Goal: Transaction & Acquisition: Purchase product/service

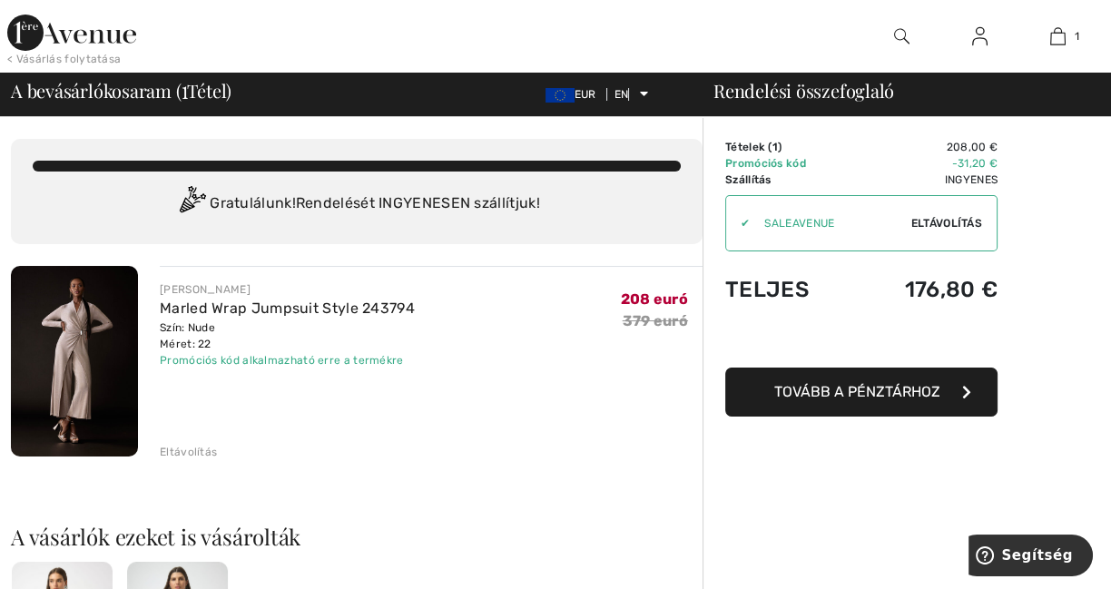
click at [910, 393] on font "Tovább a pénztárhoz" at bounding box center [857, 391] width 166 height 17
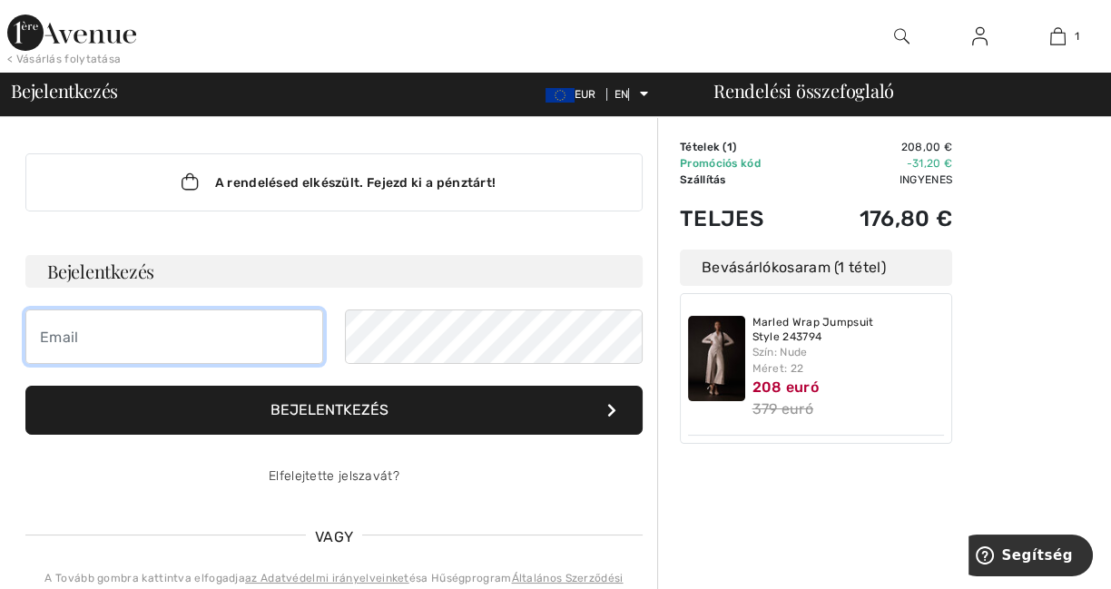
click at [120, 349] on input "email" at bounding box center [174, 337] width 298 height 54
click at [444, 458] on form "Bejelentkezés Bejelentkezés Elfelejtette jelszavát?" at bounding box center [333, 379] width 617 height 249
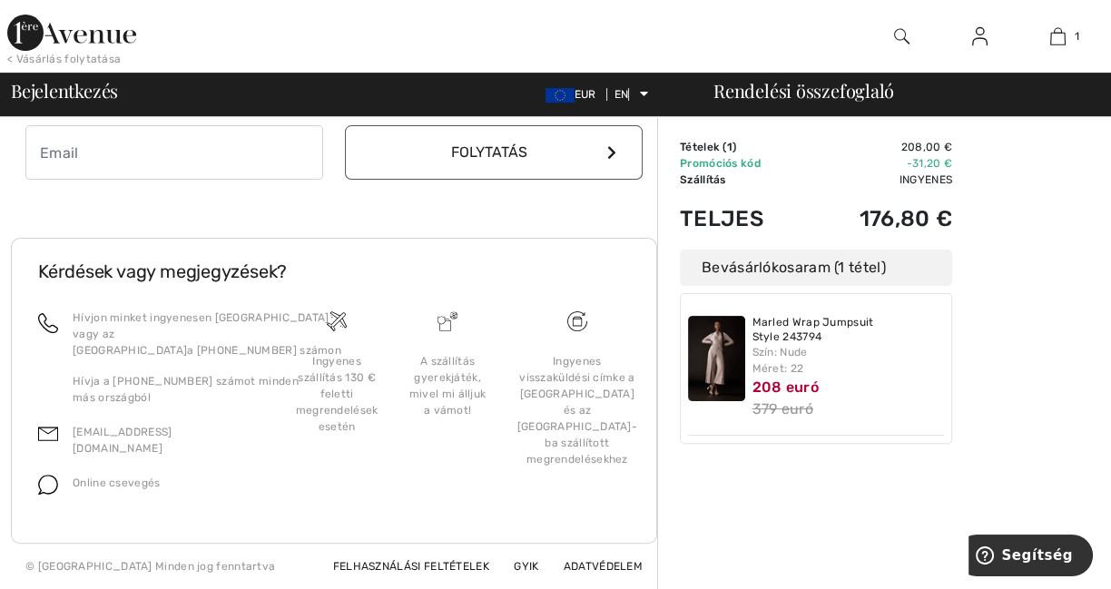
scroll to position [501, 0]
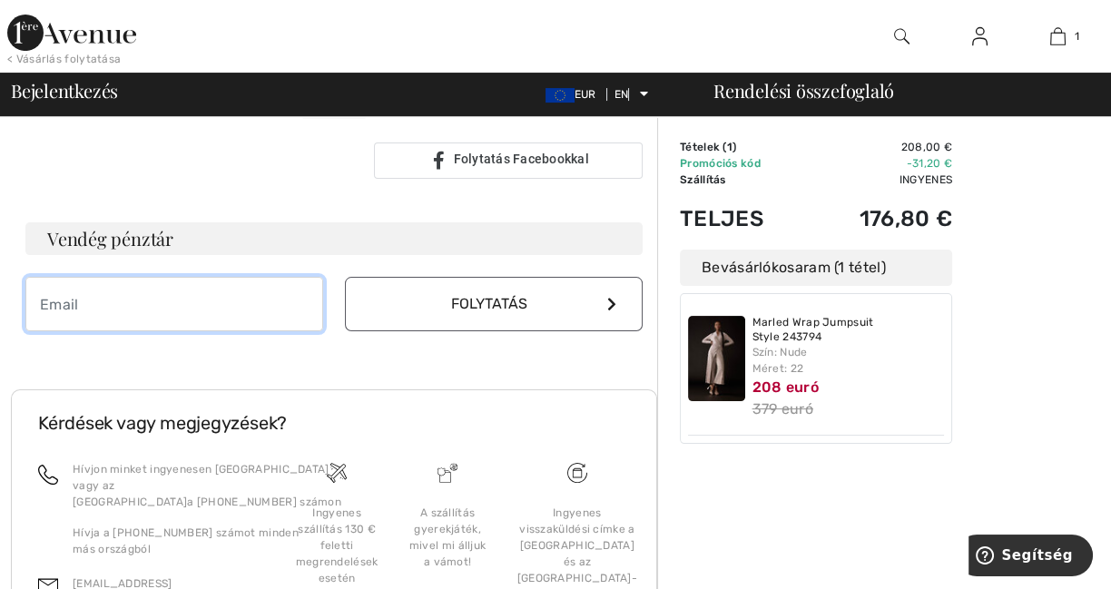
click at [217, 309] on input "email" at bounding box center [174, 304] width 298 height 54
type input "szentirmaiildiko54@gmail.com"
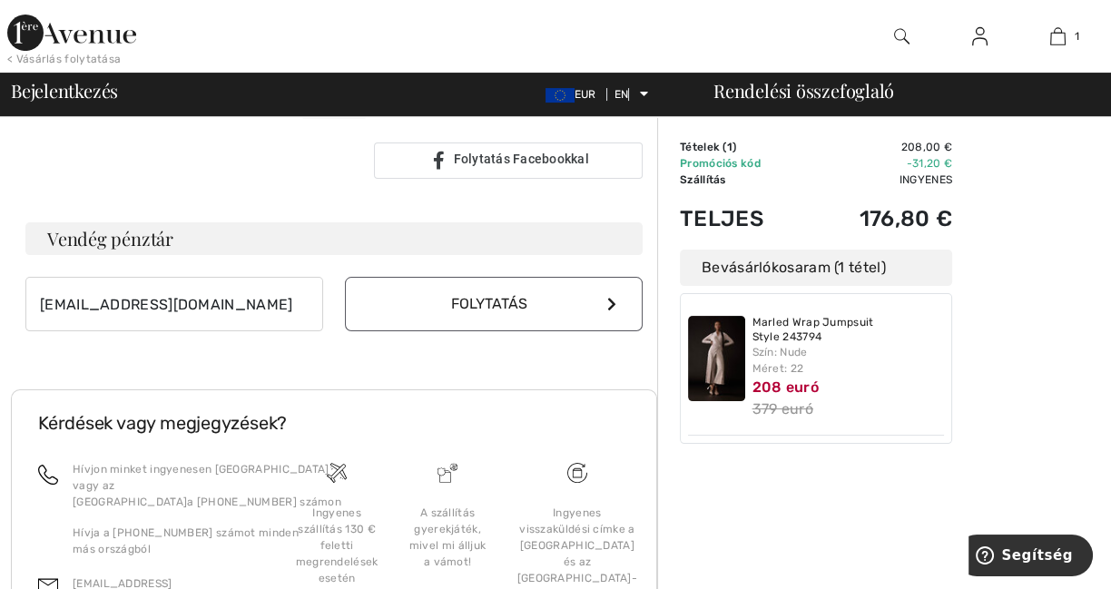
click at [606, 301] on button "Folytatás" at bounding box center [494, 304] width 298 height 54
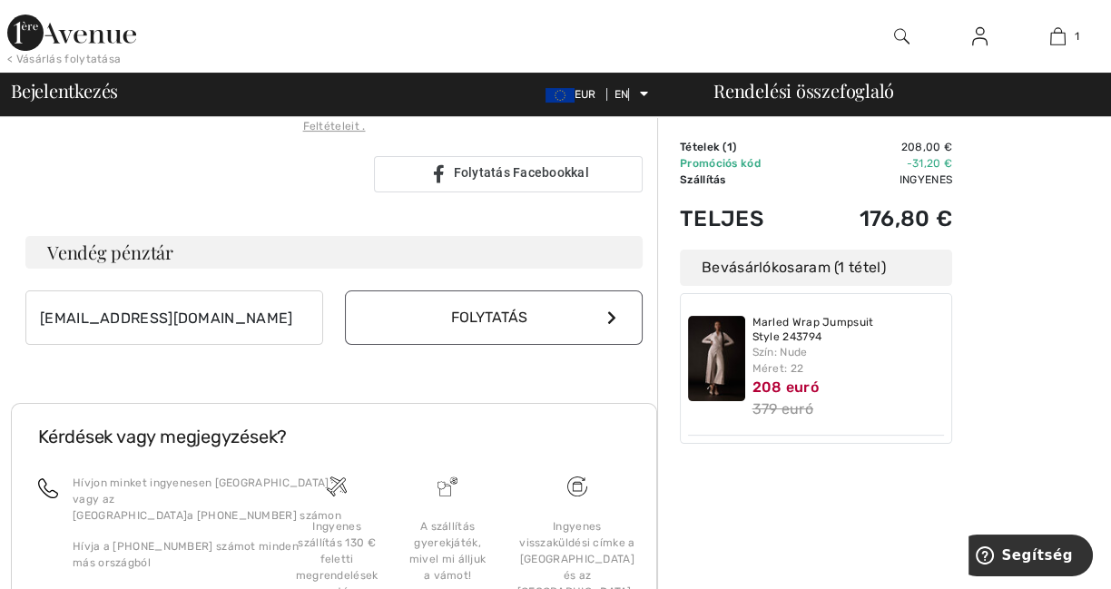
scroll to position [482, 0]
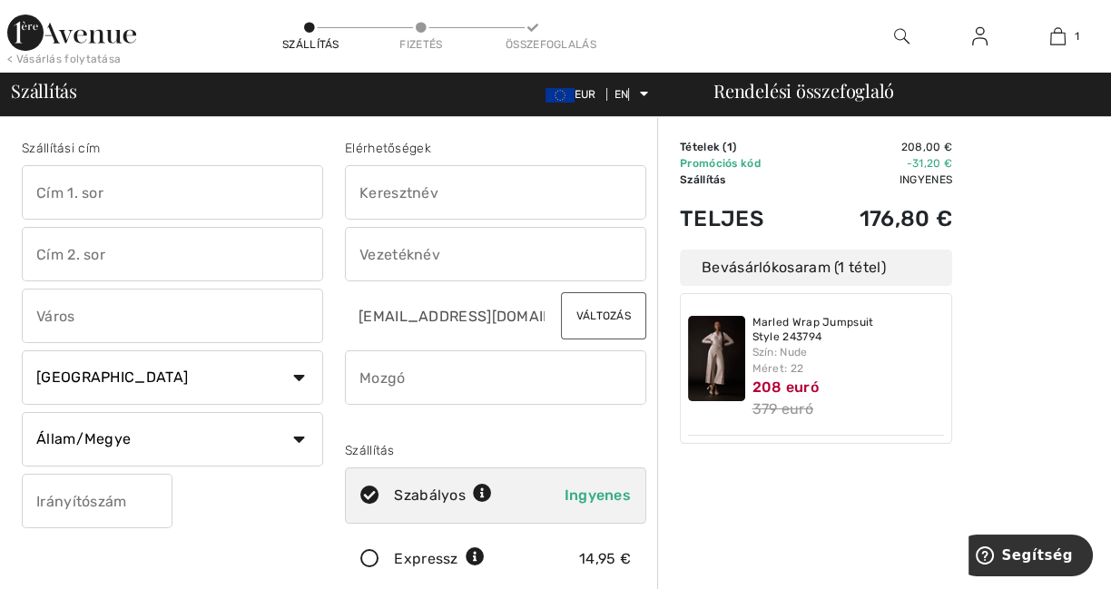
click at [175, 192] on input "text" at bounding box center [172, 192] width 301 height 54
type input "Jókai Mór utca 9/1."
type input "Gödöllő"
select select "HU"
type input "2100"
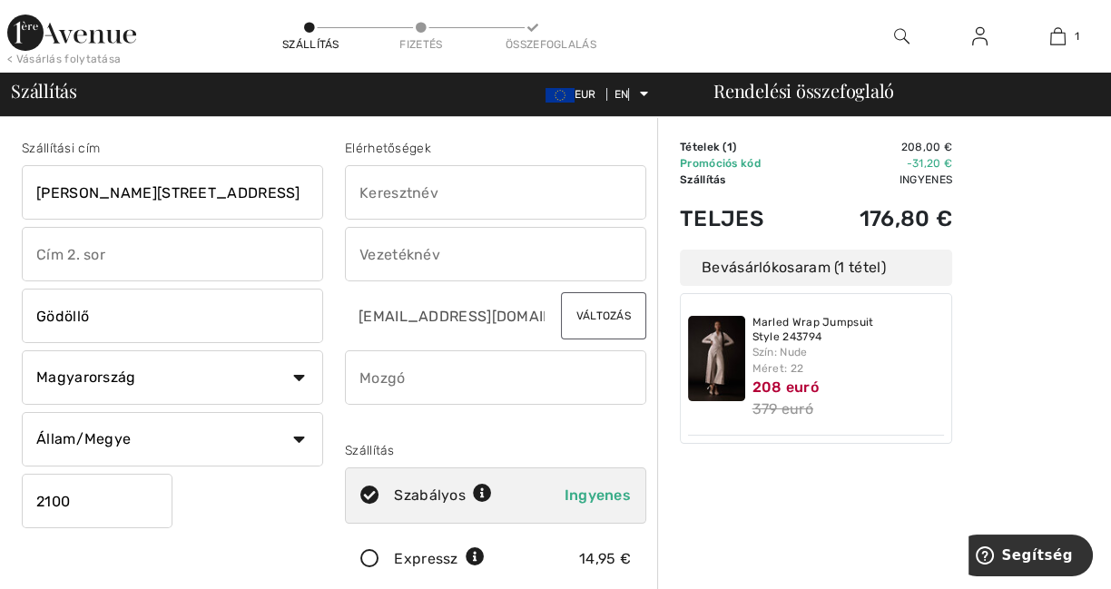
type input "Ildikó"
type input "Szentirmai"
type input "06305255467"
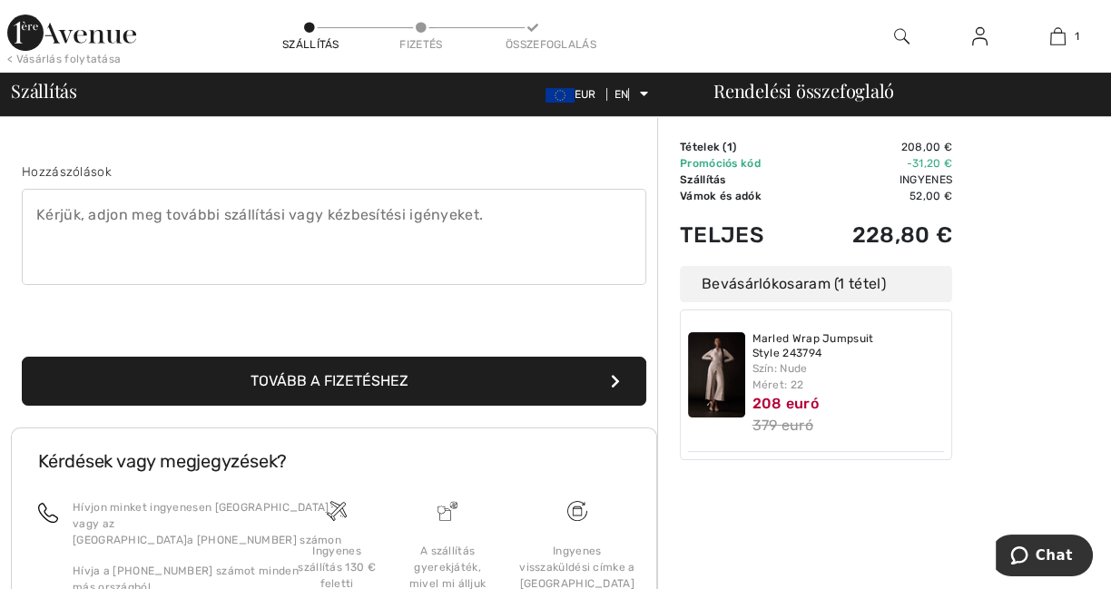
scroll to position [605, 0]
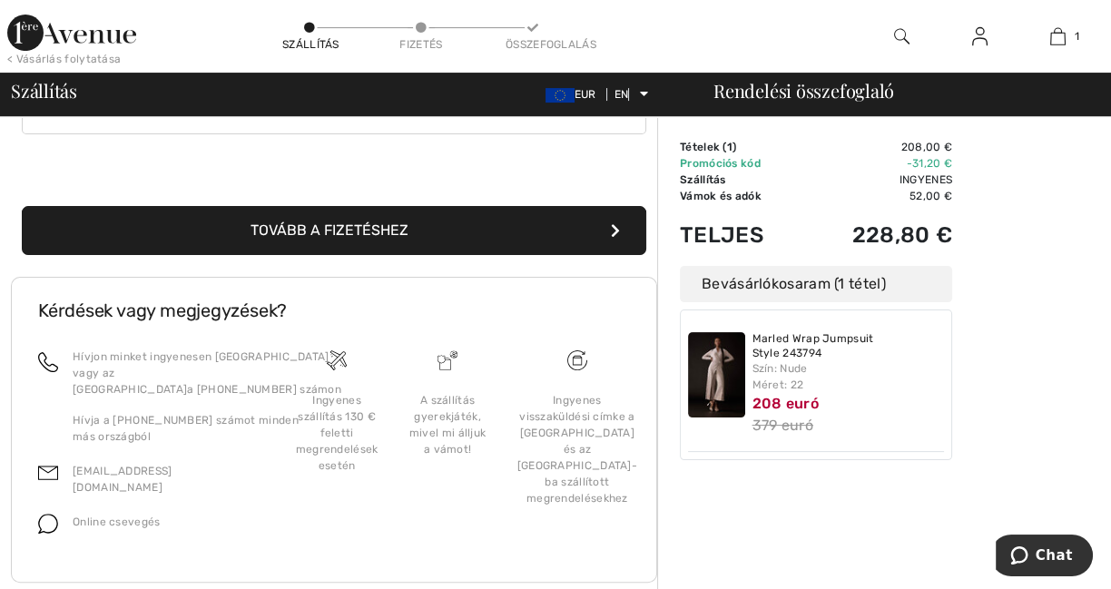
click at [390, 224] on font "Tovább a fizetéshez" at bounding box center [330, 230] width 158 height 17
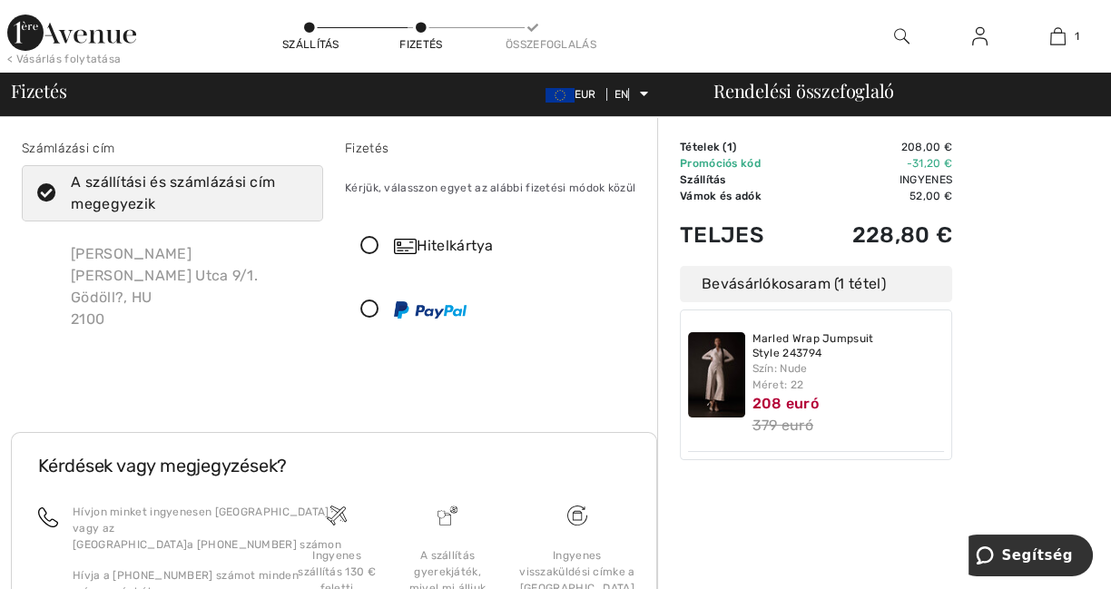
click at [371, 311] on icon at bounding box center [370, 310] width 48 height 19
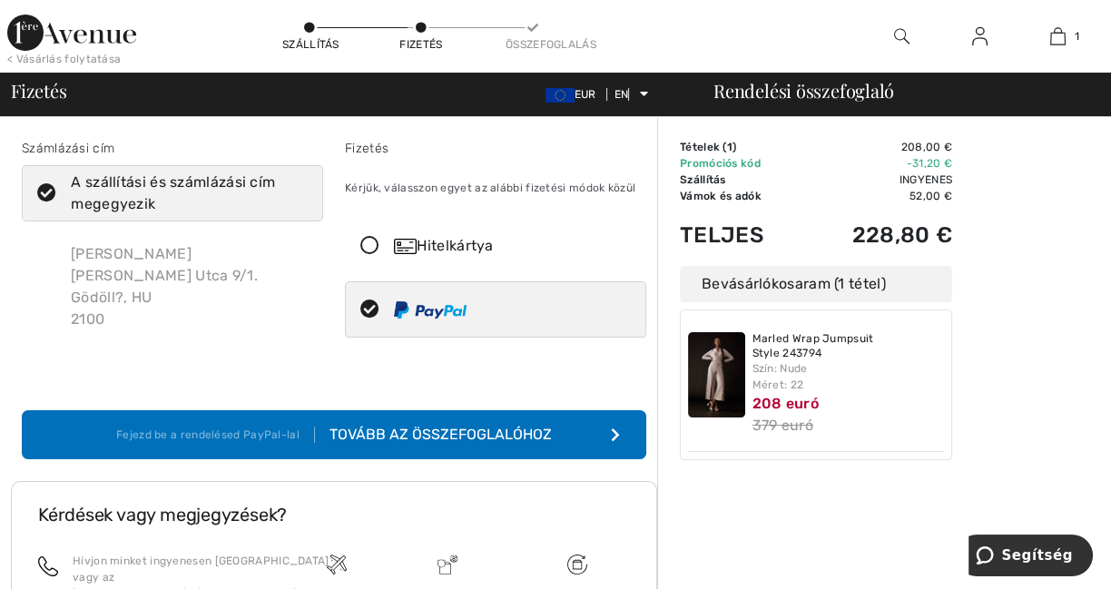
scroll to position [151, 0]
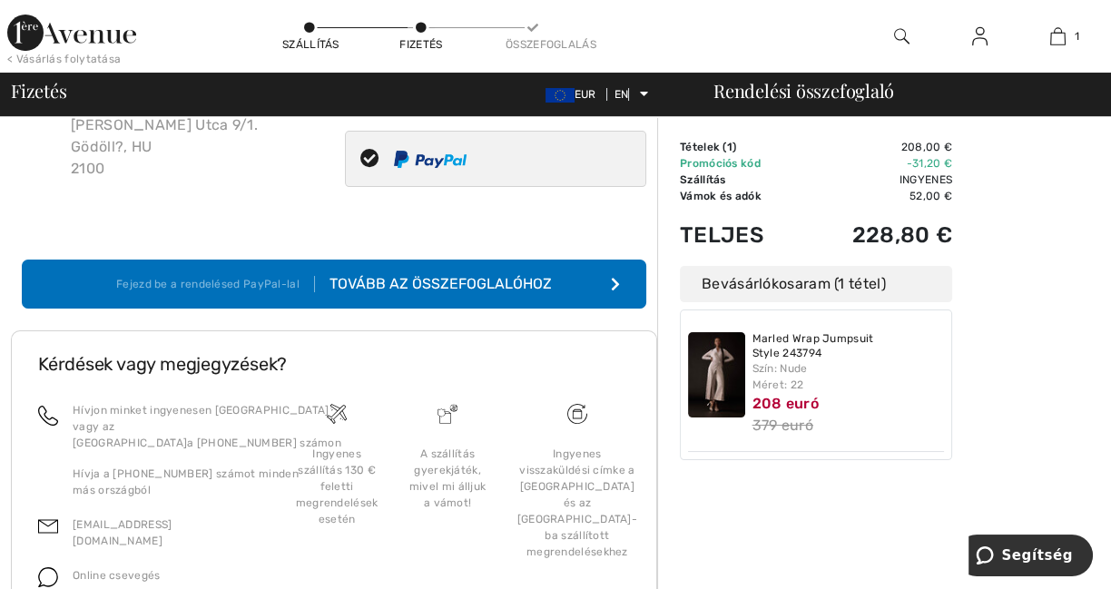
click at [463, 281] on font "Tovább az összefoglalóhoz" at bounding box center [441, 283] width 222 height 17
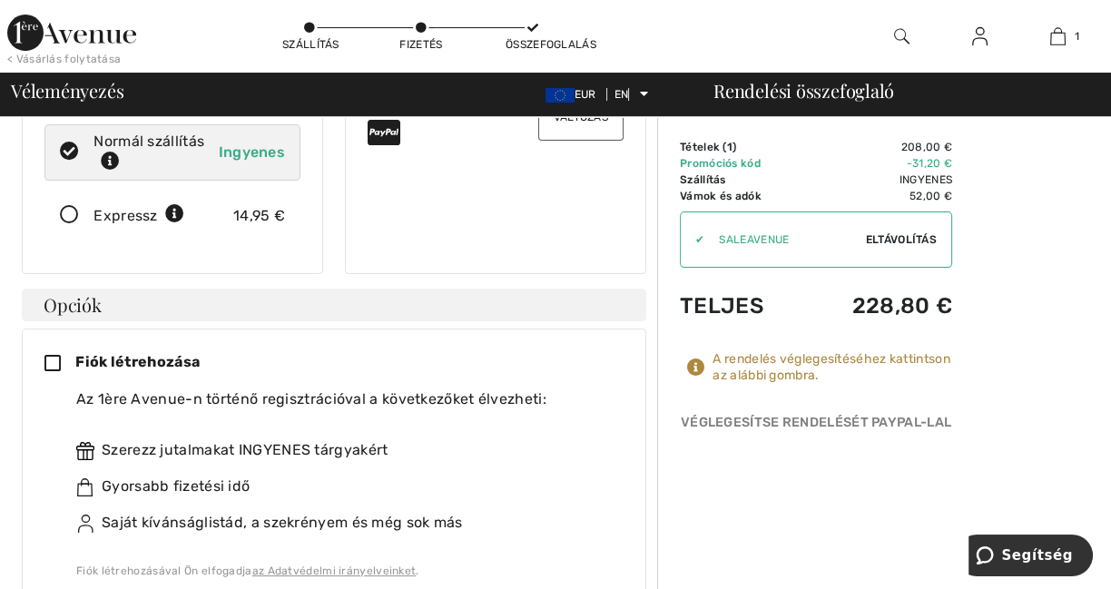
scroll to position [454, 0]
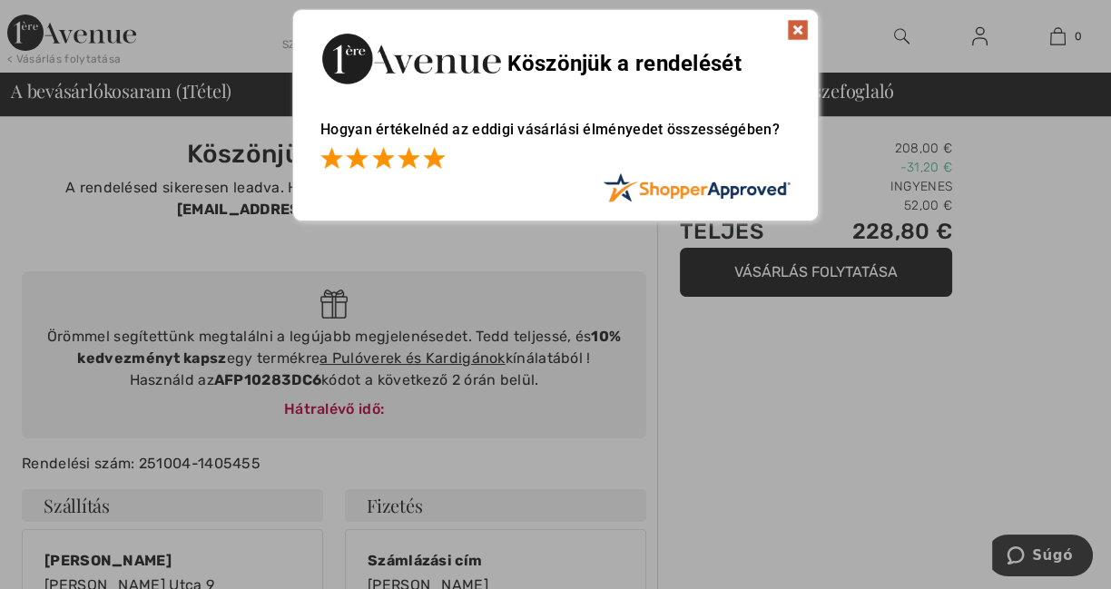
click at [431, 159] on span at bounding box center [434, 158] width 22 height 22
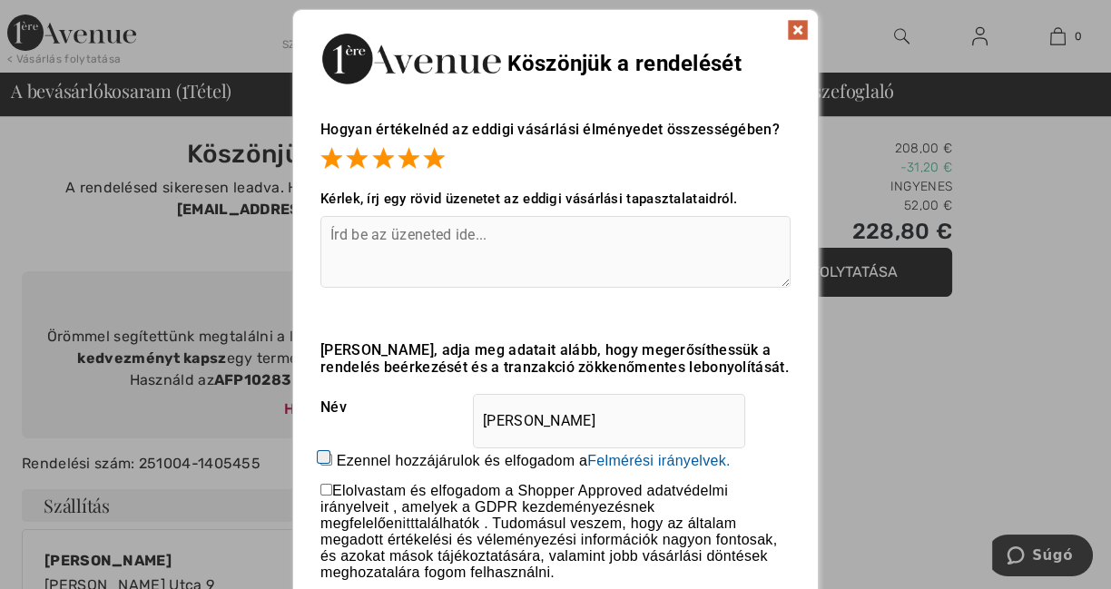
click at [329, 233] on textarea at bounding box center [556, 252] width 470 height 72
type textarea "E"
click at [378, 234] on textarea "Easy toorder" at bounding box center [556, 252] width 470 height 72
click at [428, 235] on textarea "Easy to order" at bounding box center [556, 252] width 470 height 72
click at [330, 232] on textarea "Easy to order" at bounding box center [556, 252] width 470 height 72
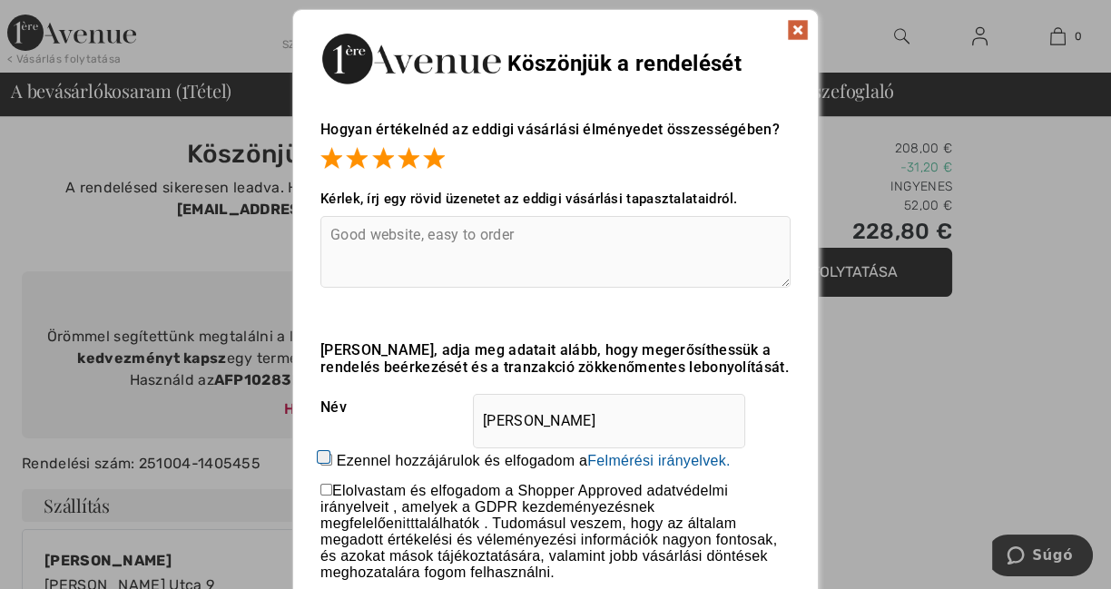
click at [521, 236] on textarea "Good website, easy to order" at bounding box center [556, 252] width 470 height 72
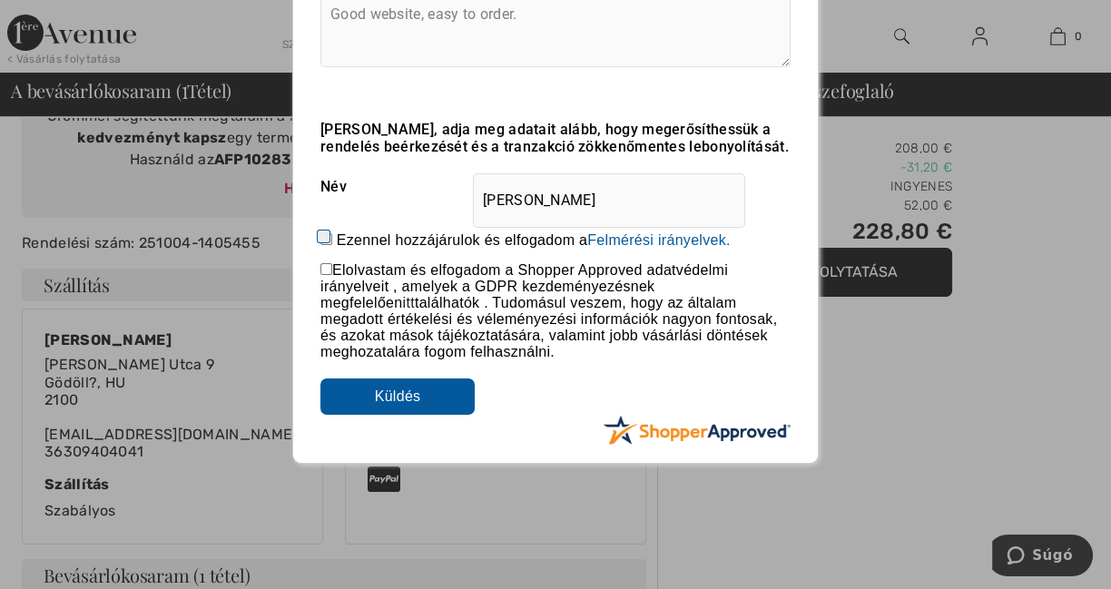
scroll to position [302, 0]
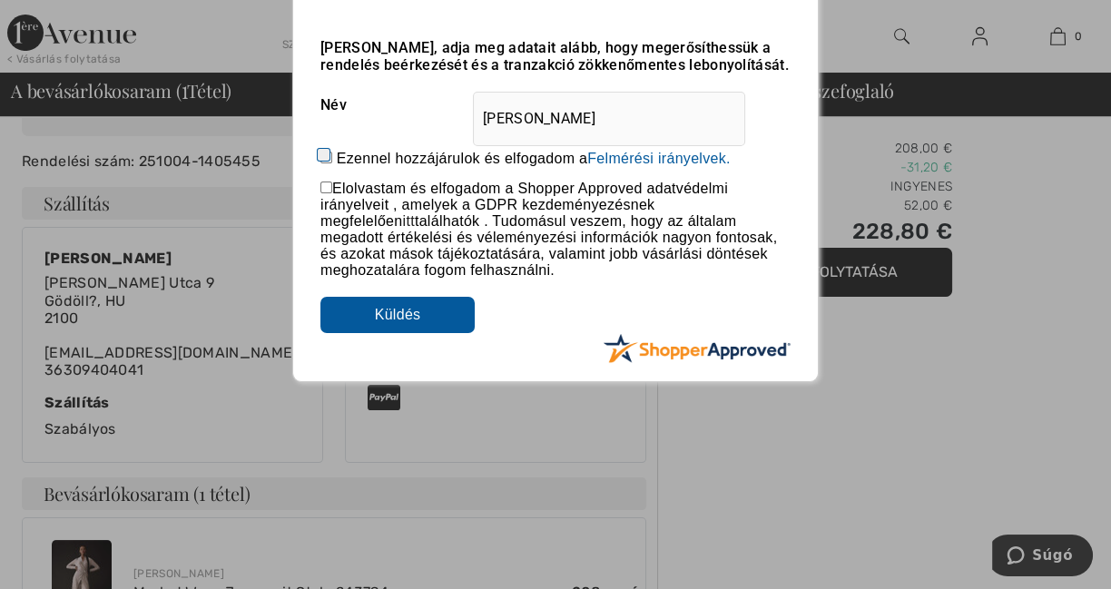
type textarea "Good website, easy to order."
click at [324, 157] on input "Ezennel hozzájárulok és elfogadom a Egy értékelés beküldésével Ön engedélyt ad …" at bounding box center [327, 158] width 12 height 12
checkbox input "true"
click at [325, 191] on input "checkbox" at bounding box center [327, 188] width 12 height 12
click at [324, 191] on input "checkbox" at bounding box center [327, 188] width 12 height 12
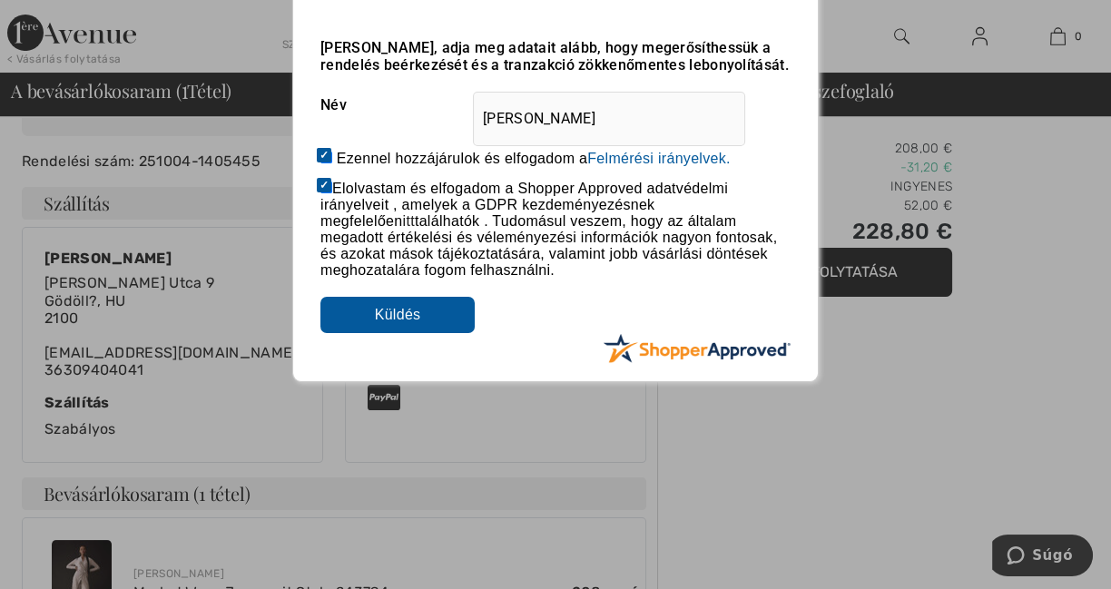
checkbox input "false"
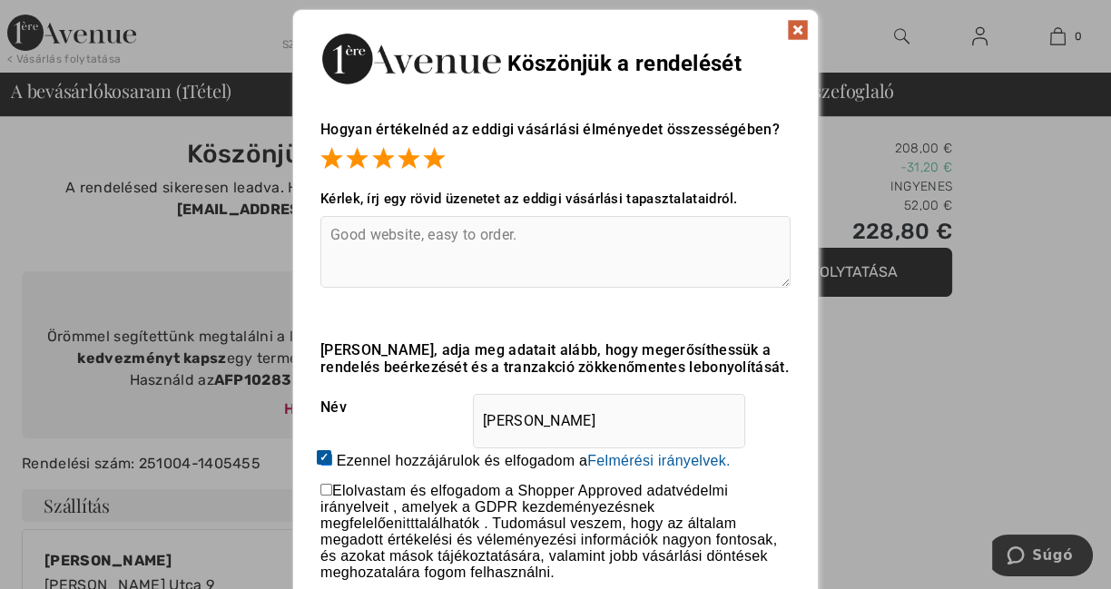
scroll to position [151, 0]
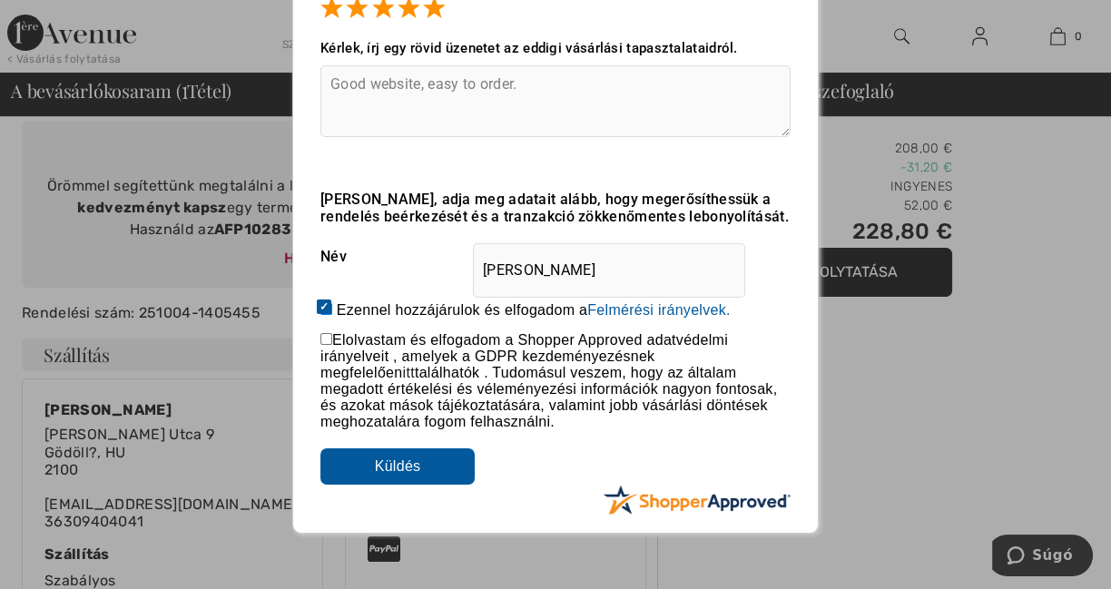
click at [595, 261] on input "Ákos Szentirmai" at bounding box center [609, 270] width 272 height 54
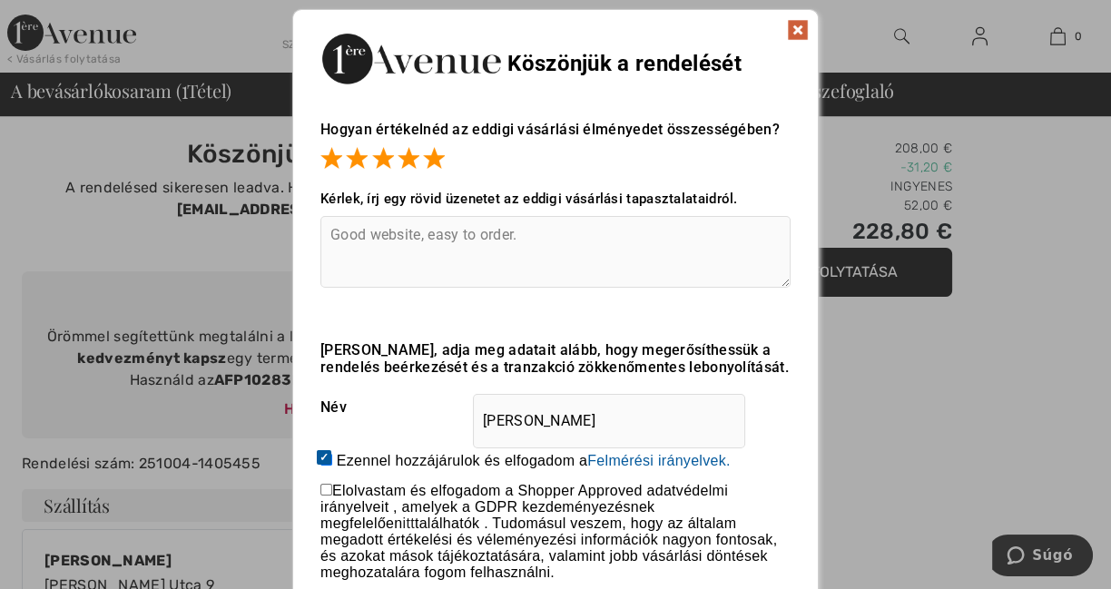
scroll to position [302, 0]
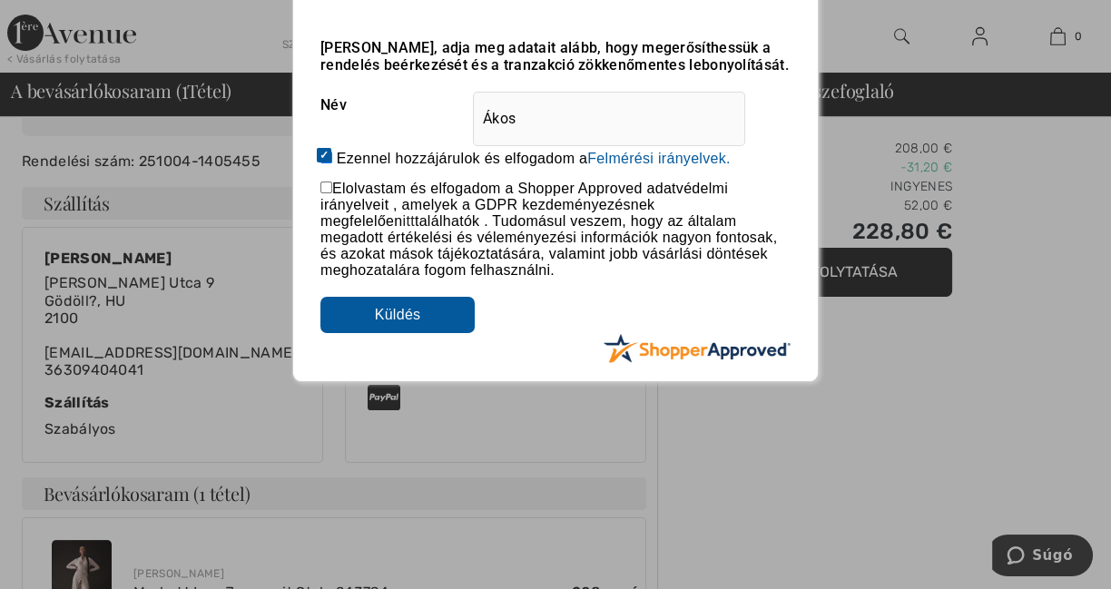
type input "Ákos"
click at [328, 192] on input "checkbox" at bounding box center [327, 188] width 12 height 12
checkbox input "true"
click at [401, 321] on input "Küldés" at bounding box center [398, 315] width 154 height 36
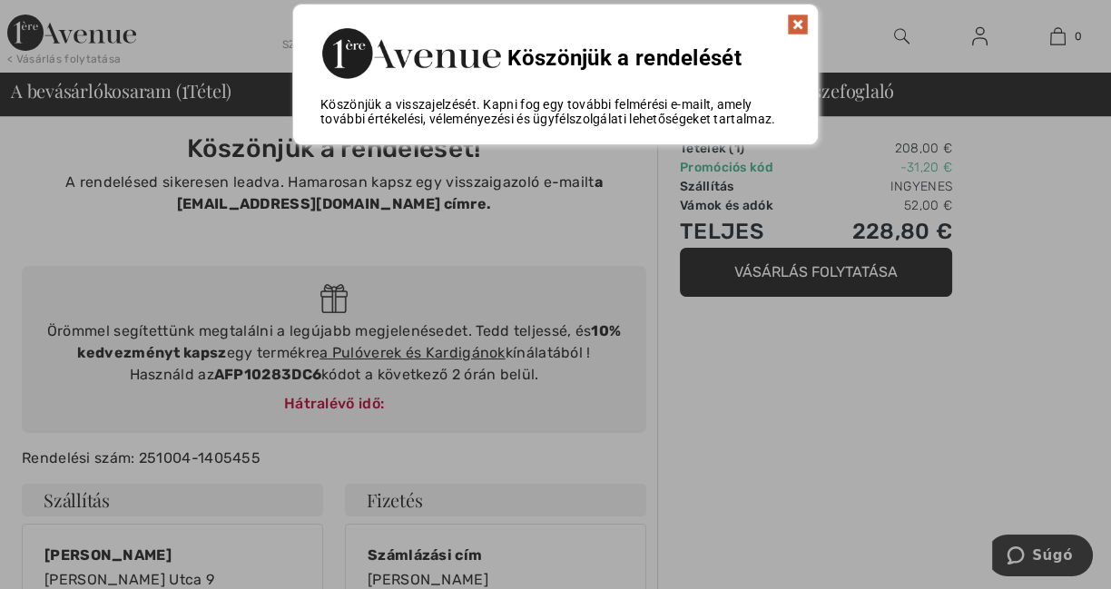
scroll to position [0, 0]
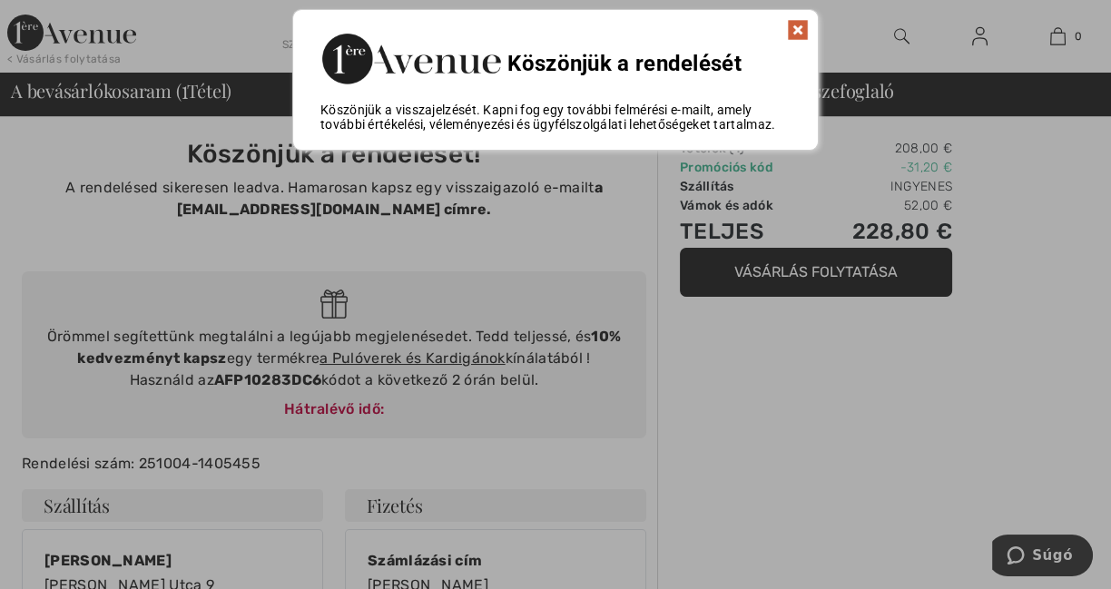
click at [801, 29] on img at bounding box center [798, 30] width 22 height 22
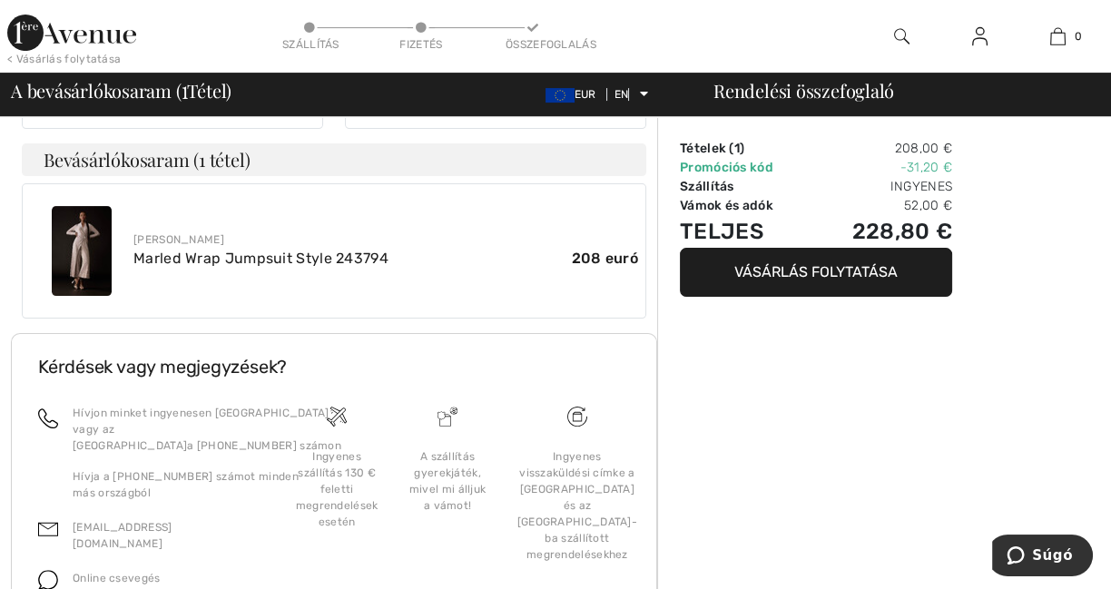
scroll to position [731, 0]
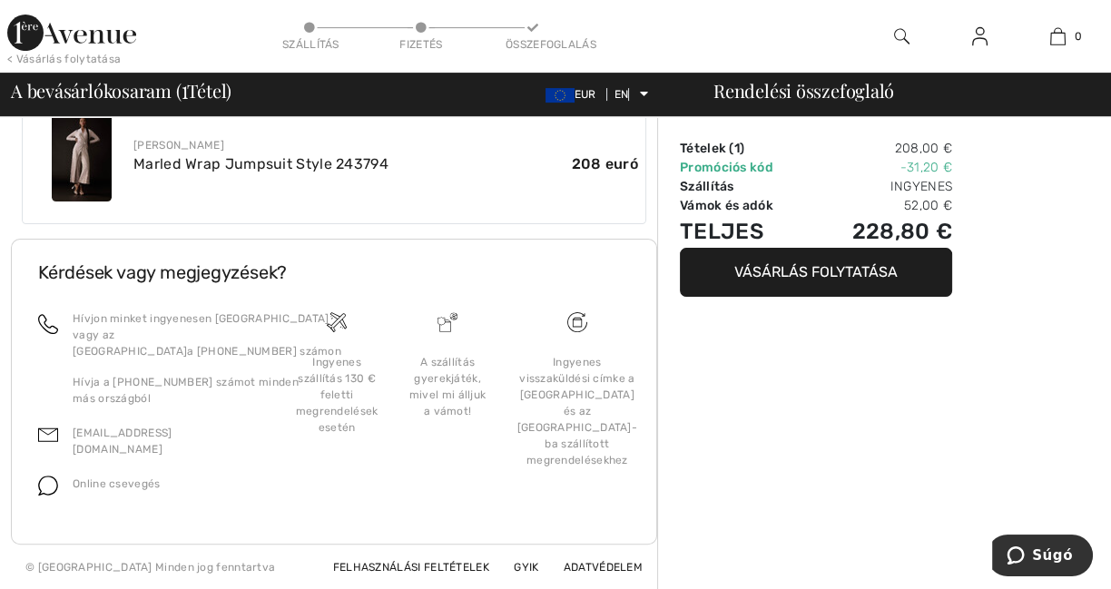
click at [92, 154] on img at bounding box center [82, 157] width 60 height 90
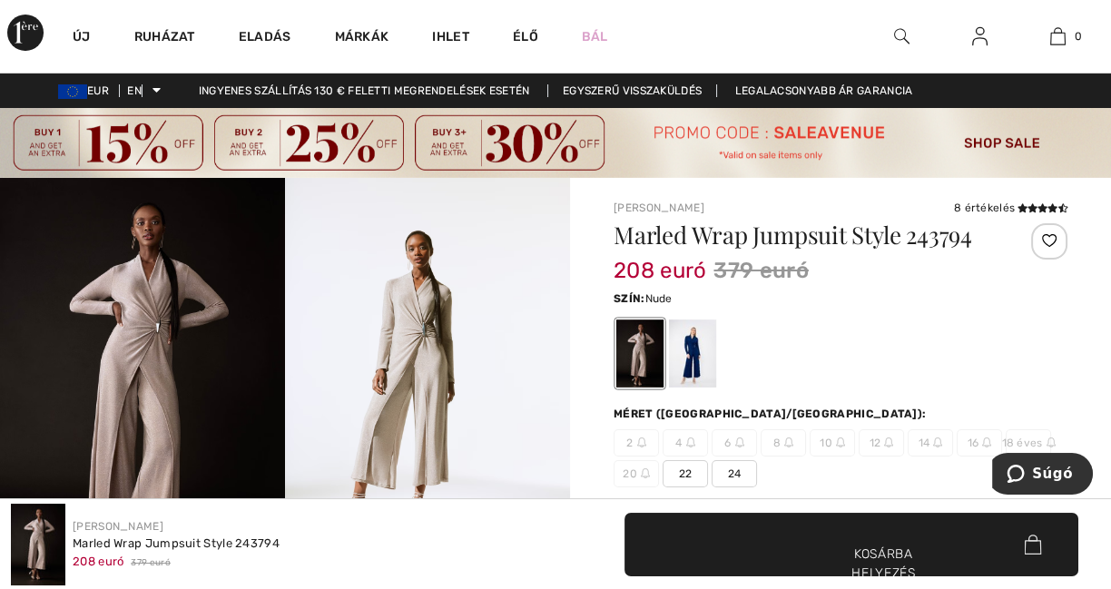
scroll to position [151, 0]
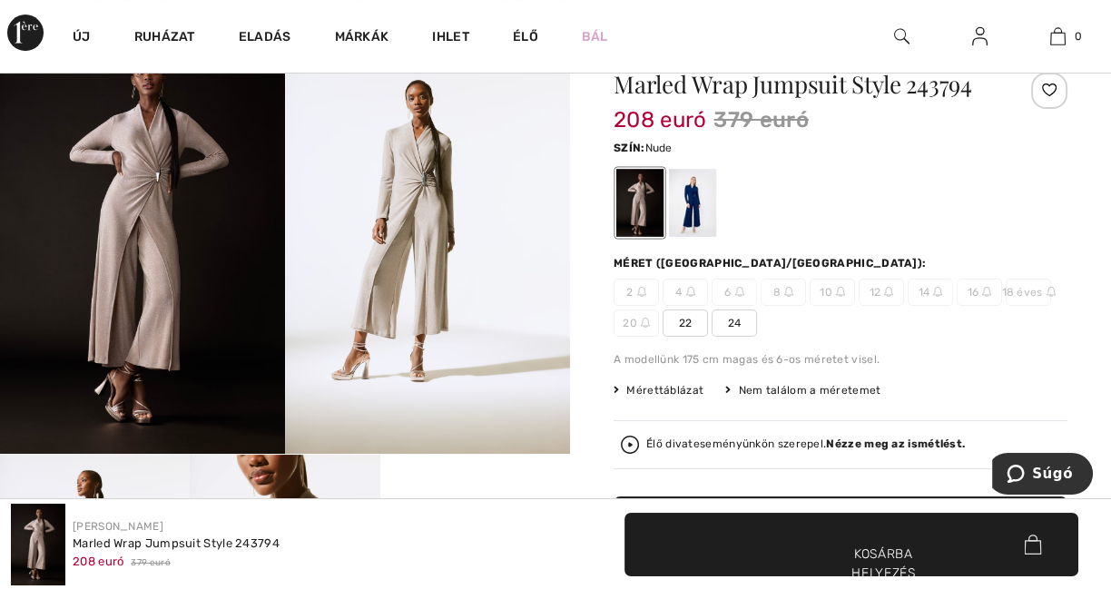
click at [165, 165] on img at bounding box center [142, 241] width 285 height 428
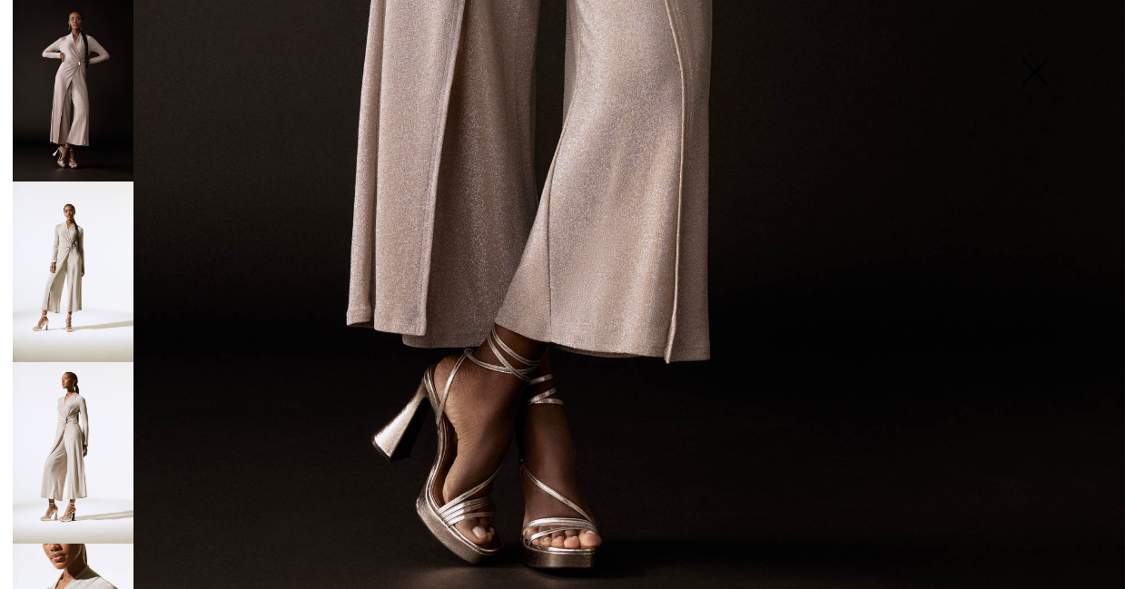
scroll to position [1076, 0]
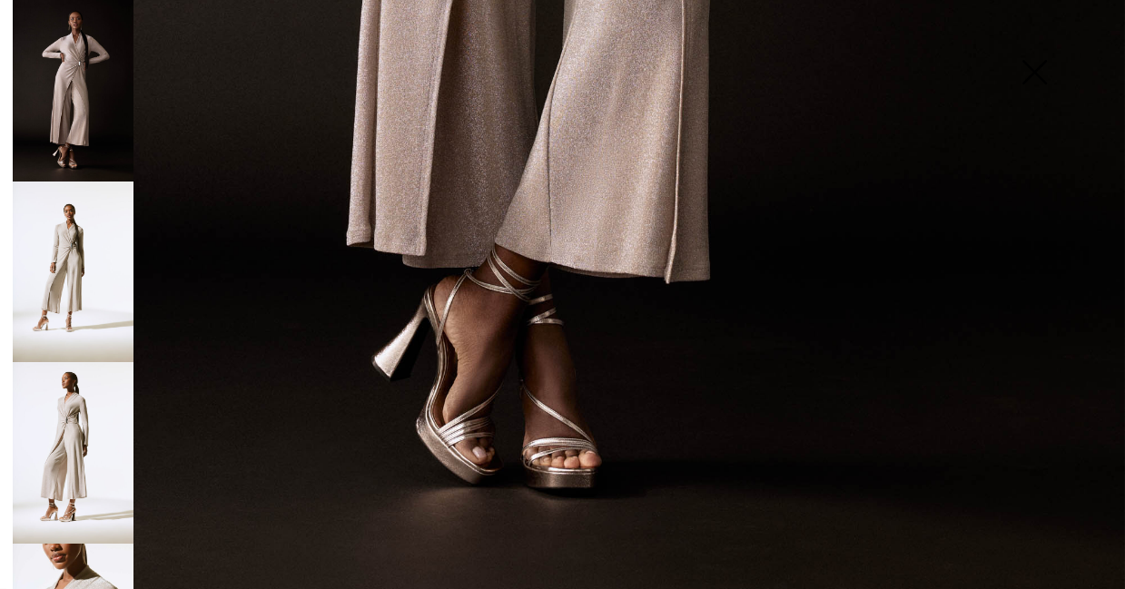
click at [83, 401] on img at bounding box center [73, 453] width 121 height 182
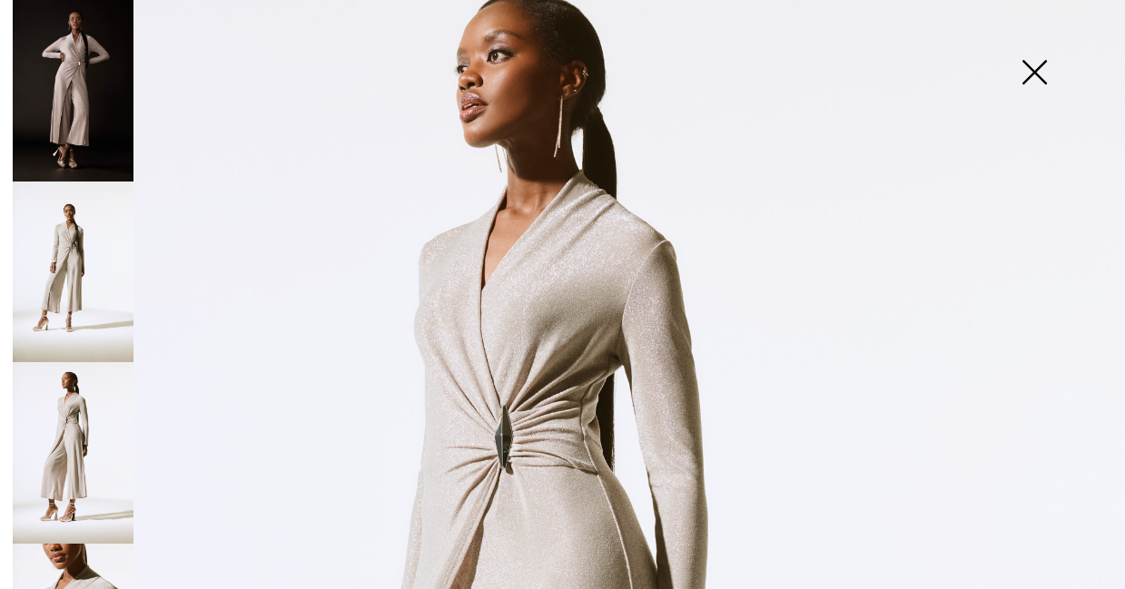
scroll to position [0, 0]
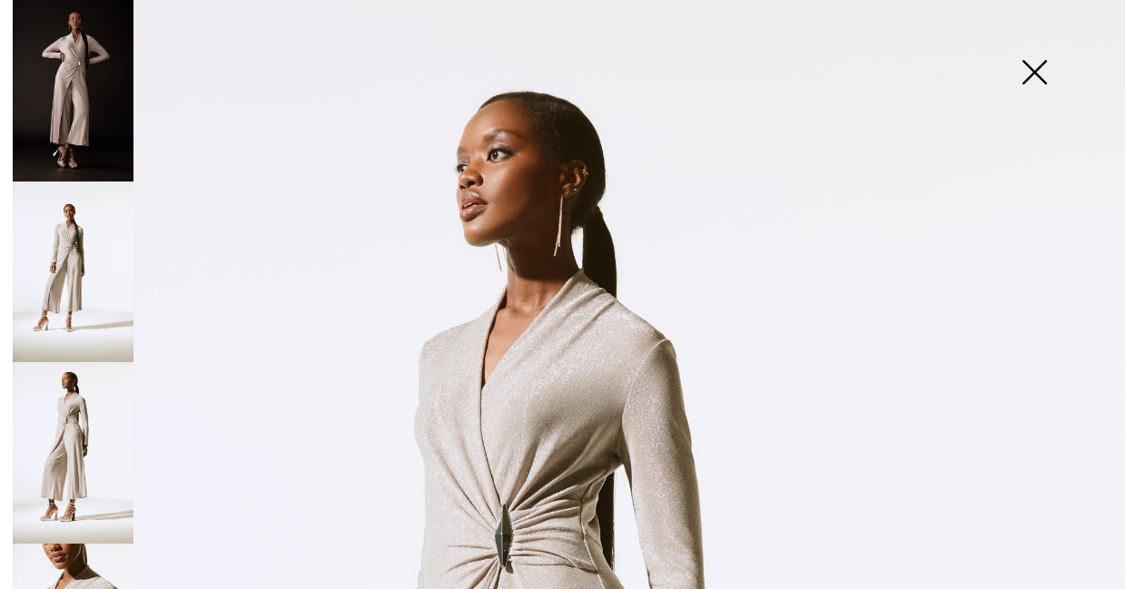
click at [1035, 72] on img at bounding box center [1034, 74] width 91 height 94
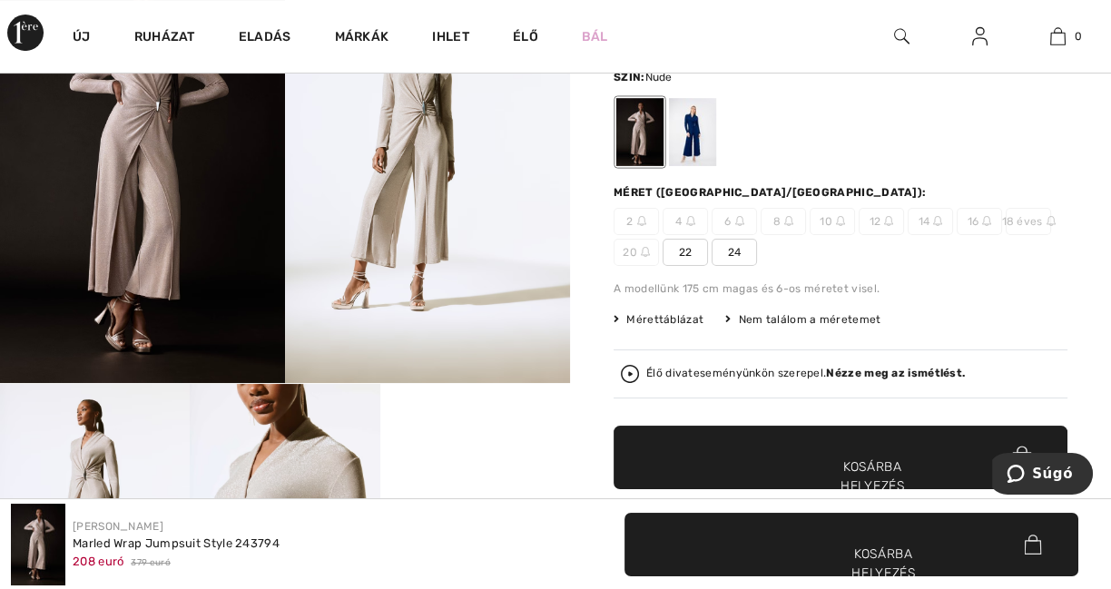
scroll to position [151, 0]
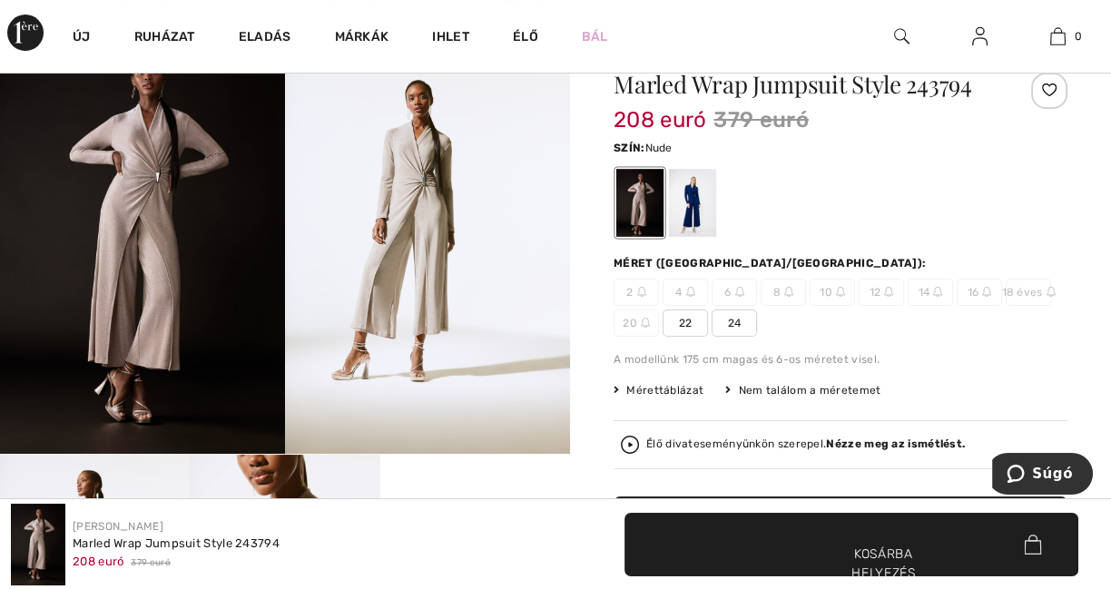
click at [163, 223] on img at bounding box center [142, 241] width 285 height 428
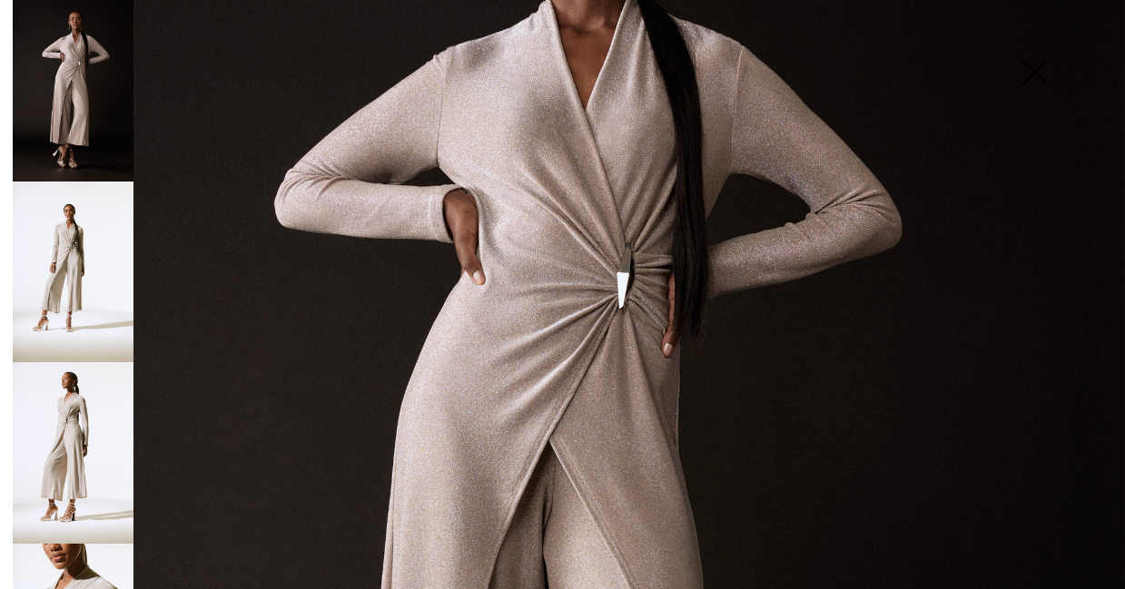
scroll to position [0, 0]
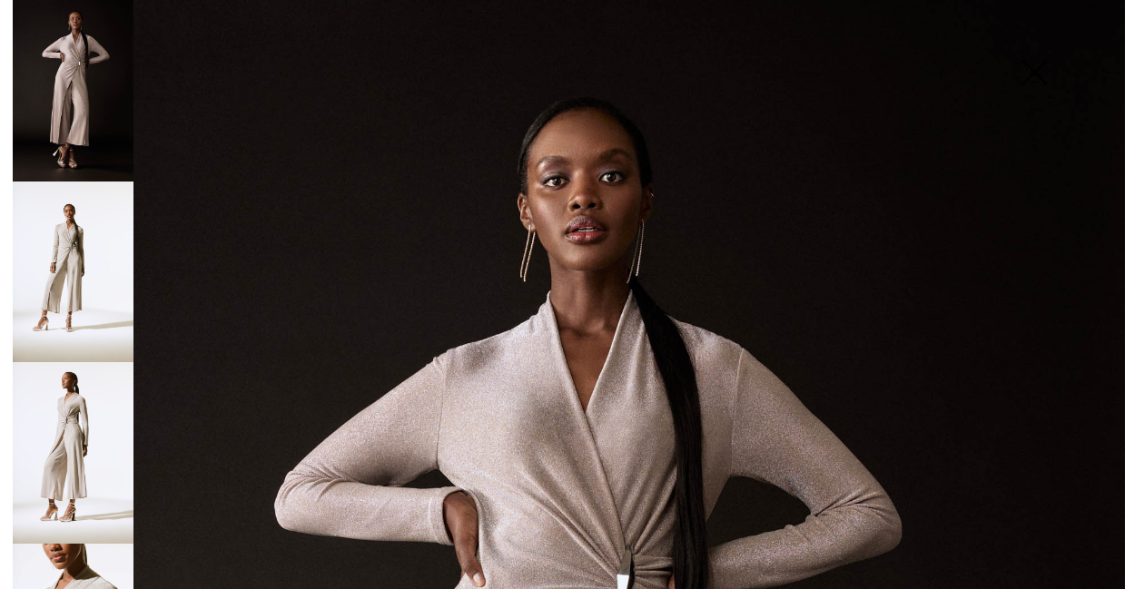
click at [74, 241] on img at bounding box center [73, 273] width 121 height 182
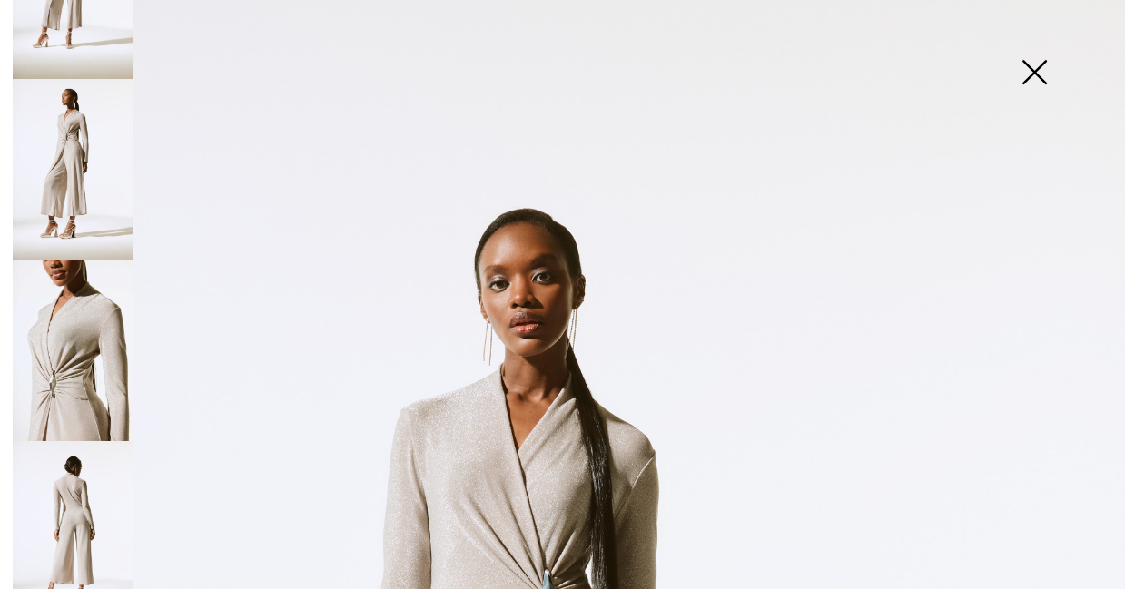
click at [1032, 68] on img at bounding box center [1034, 74] width 91 height 94
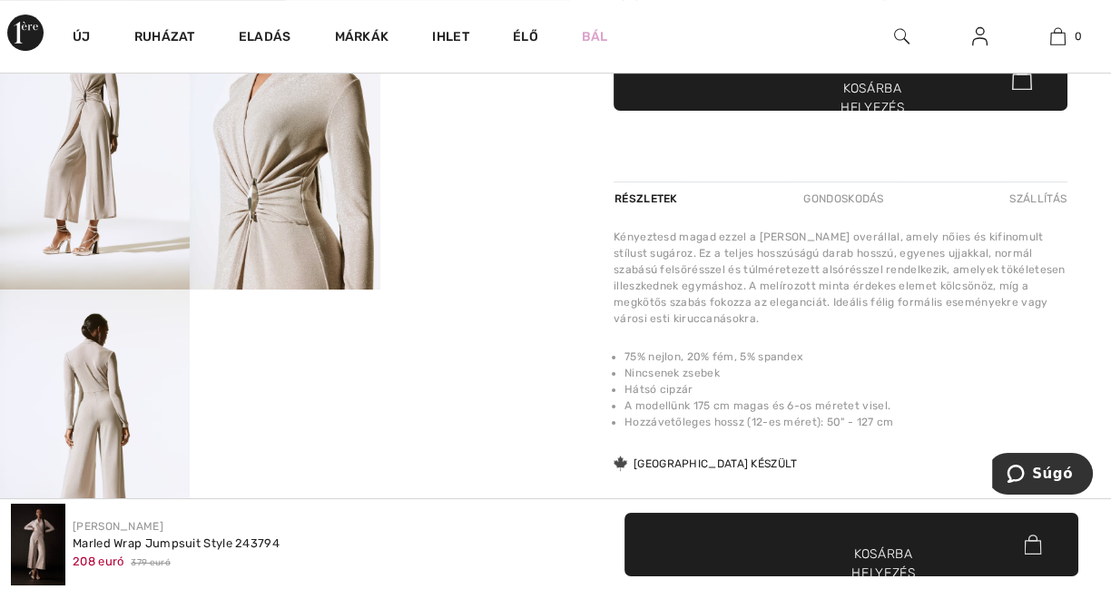
scroll to position [605, 0]
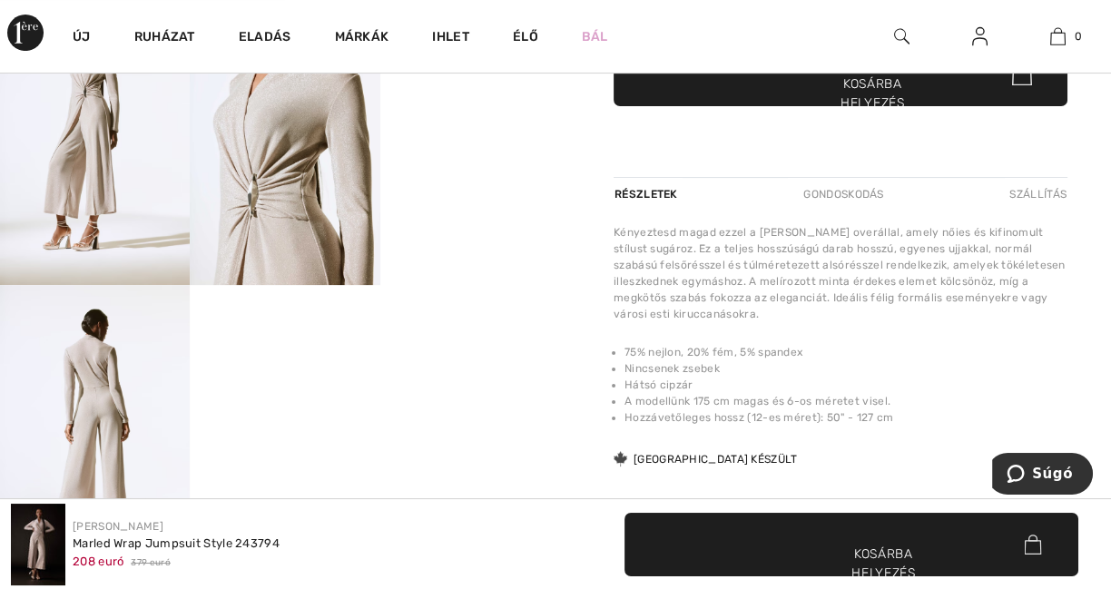
click at [351, 211] on img at bounding box center [285, 143] width 190 height 285
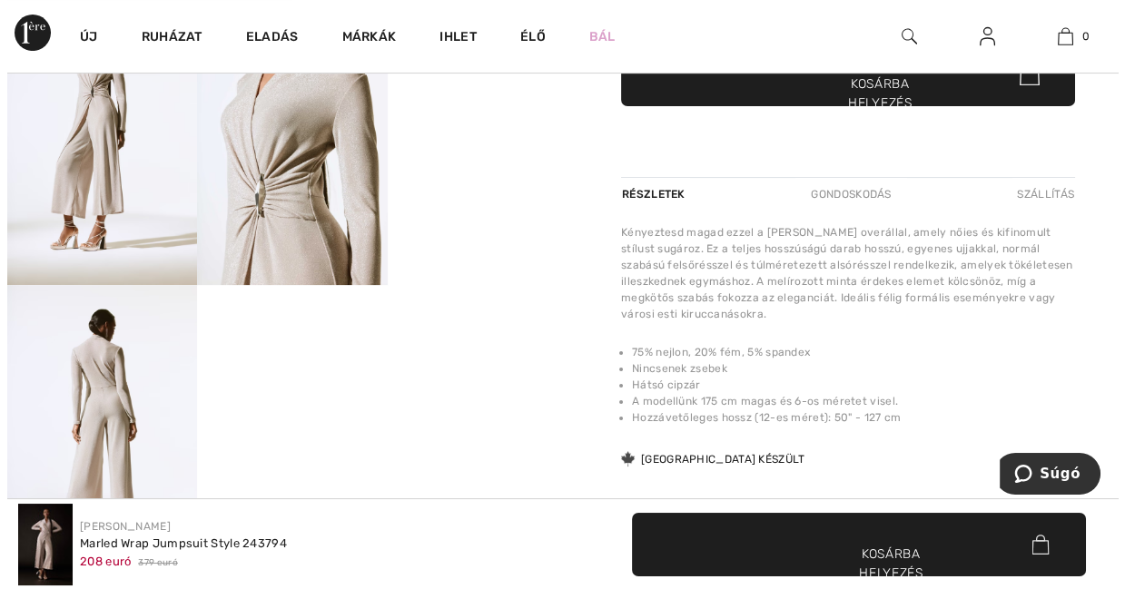
scroll to position [616, 0]
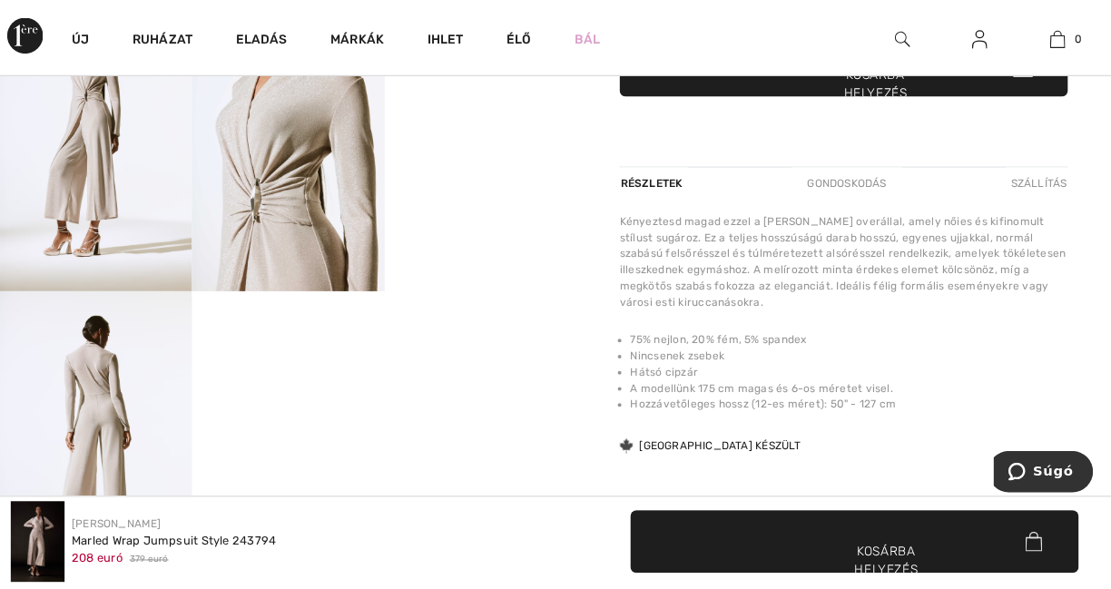
scroll to position [605, 0]
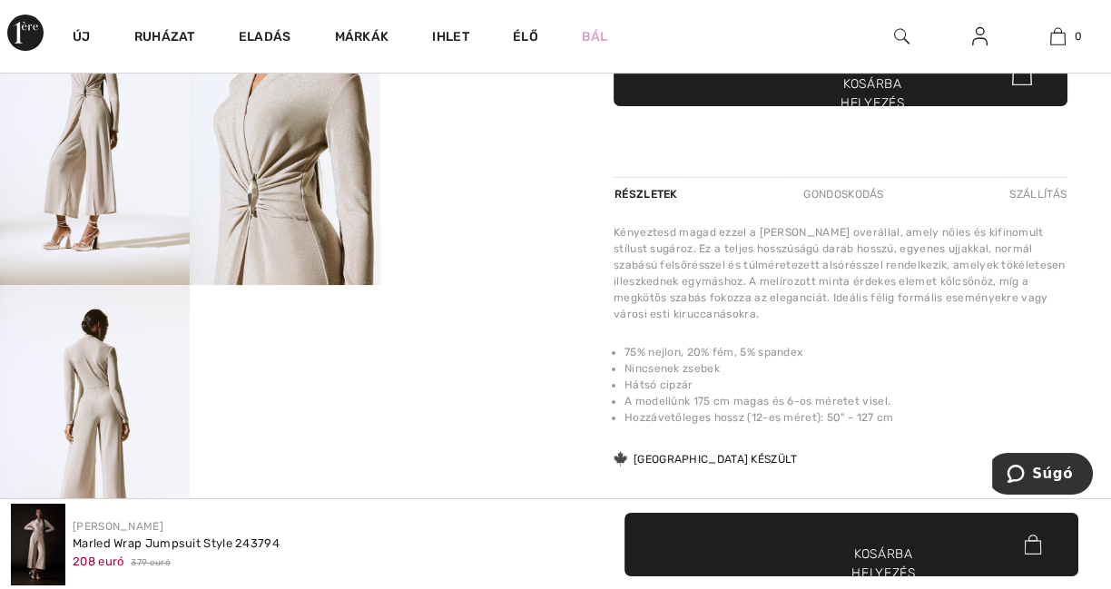
click at [357, 206] on img at bounding box center [285, 143] width 190 height 285
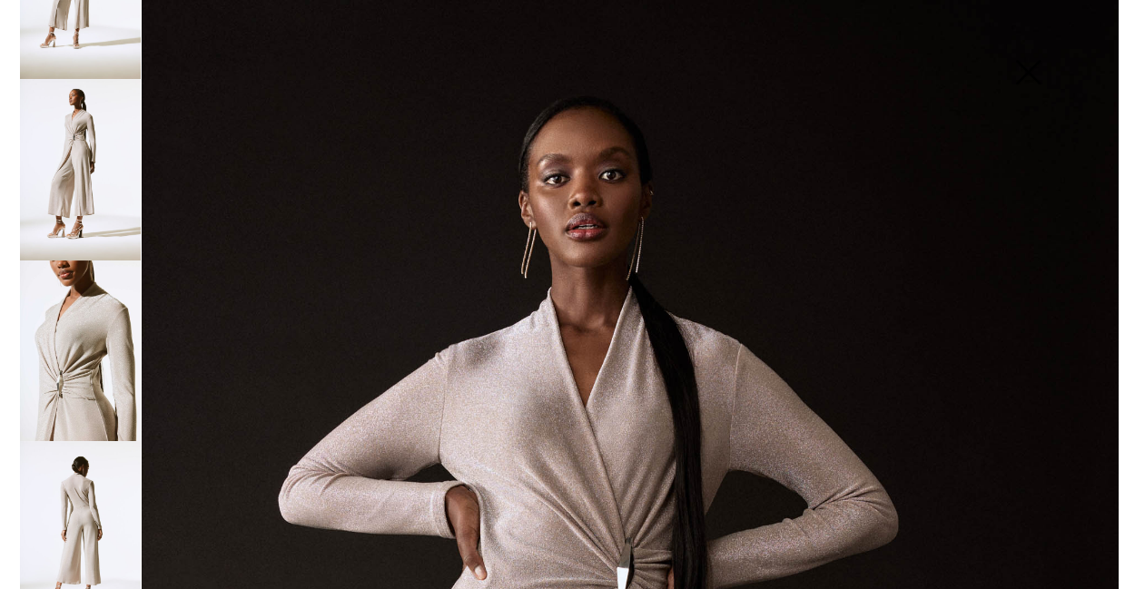
scroll to position [616, 0]
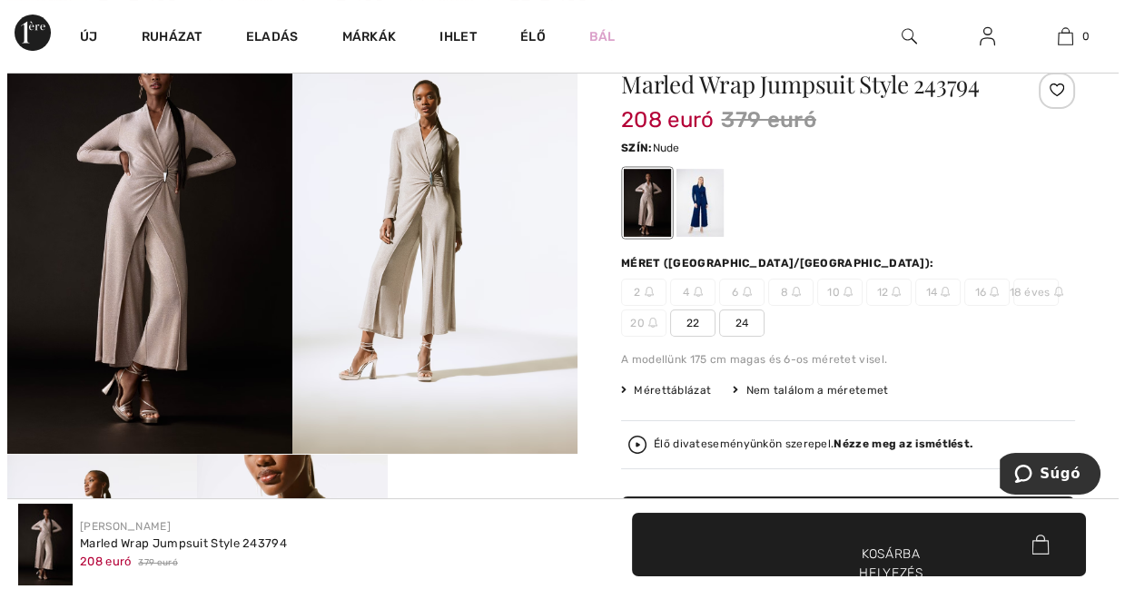
scroll to position [0, 0]
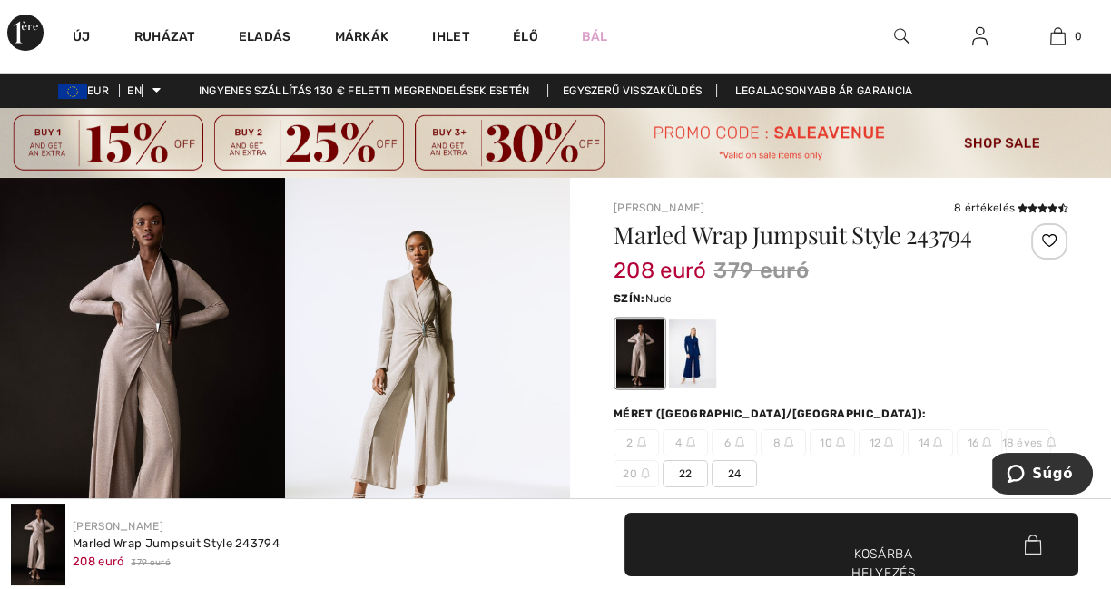
click at [427, 354] on img at bounding box center [427, 392] width 285 height 428
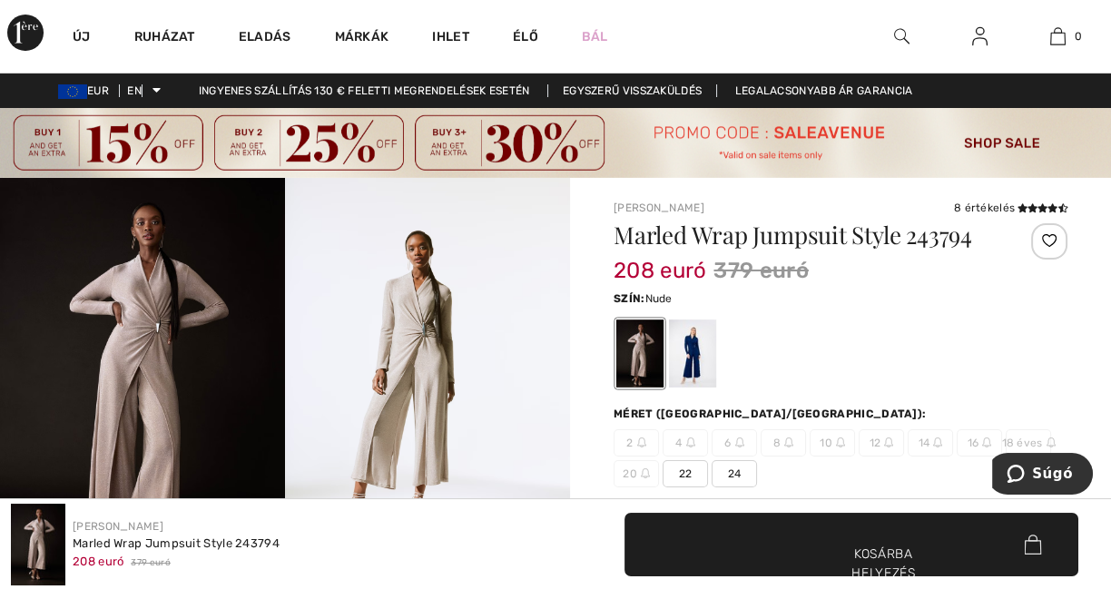
click at [439, 382] on img at bounding box center [427, 392] width 285 height 428
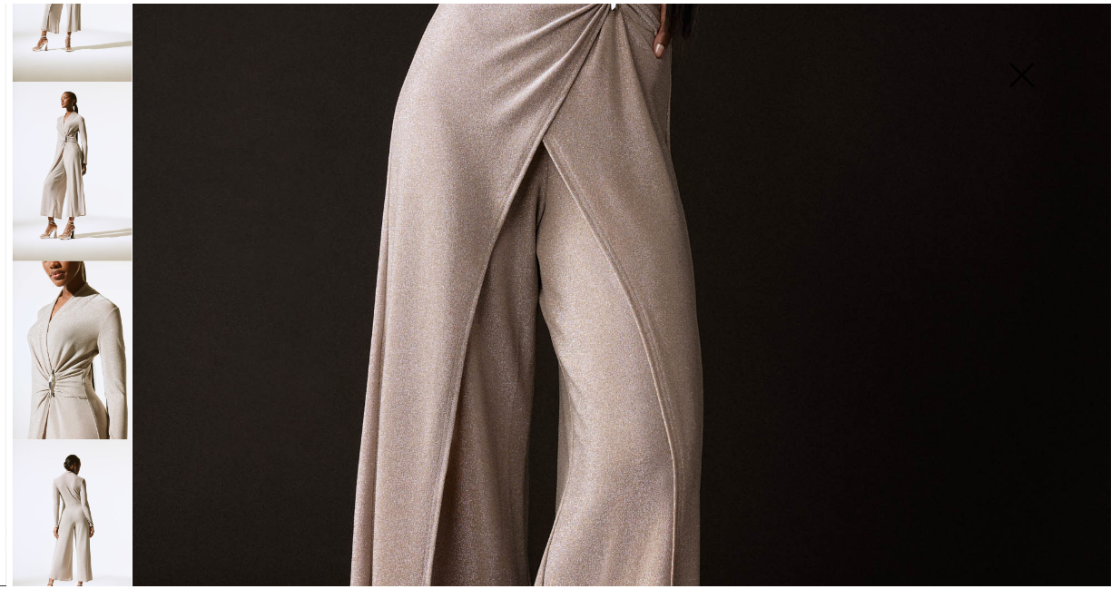
scroll to position [756, 0]
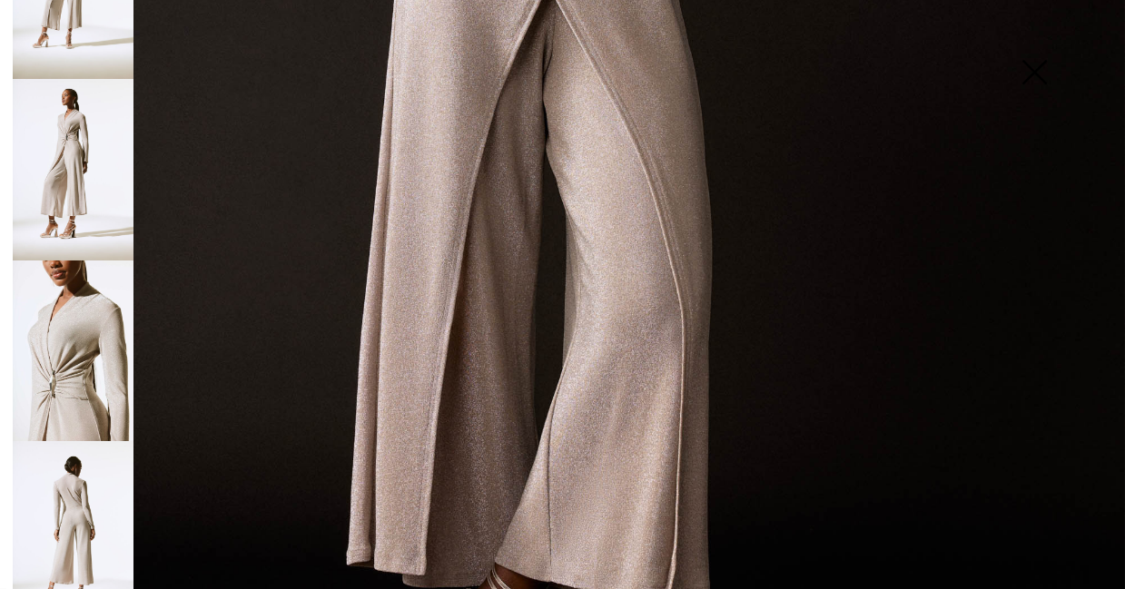
click at [79, 484] on img at bounding box center [73, 532] width 121 height 182
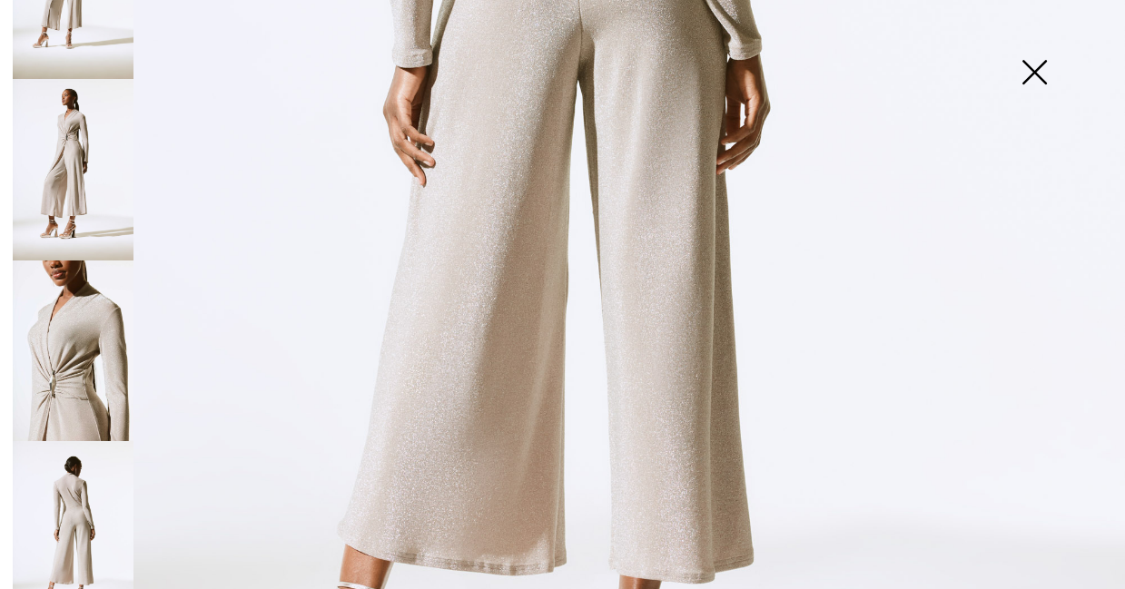
click at [686, 337] on img at bounding box center [562, 87] width 1125 height 1687
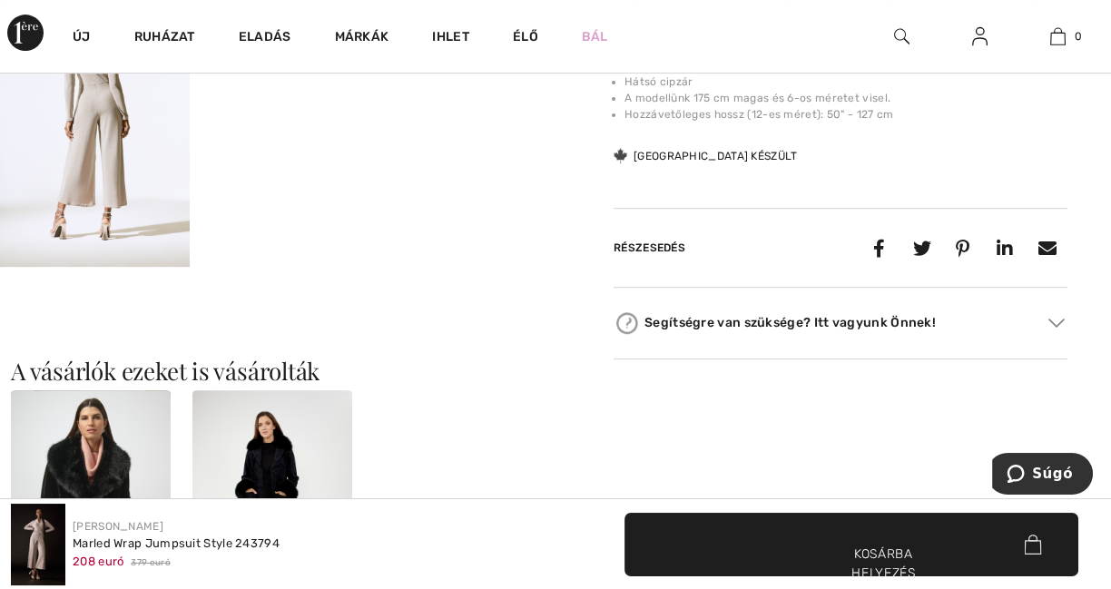
scroll to position [1210, 0]
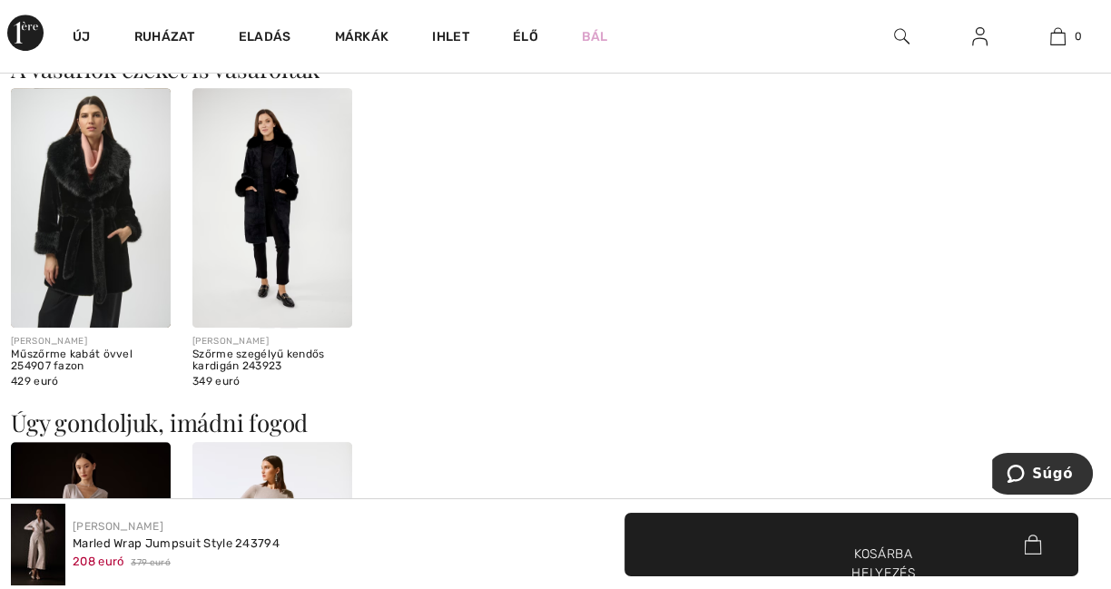
click at [274, 250] on img at bounding box center [272, 208] width 160 height 240
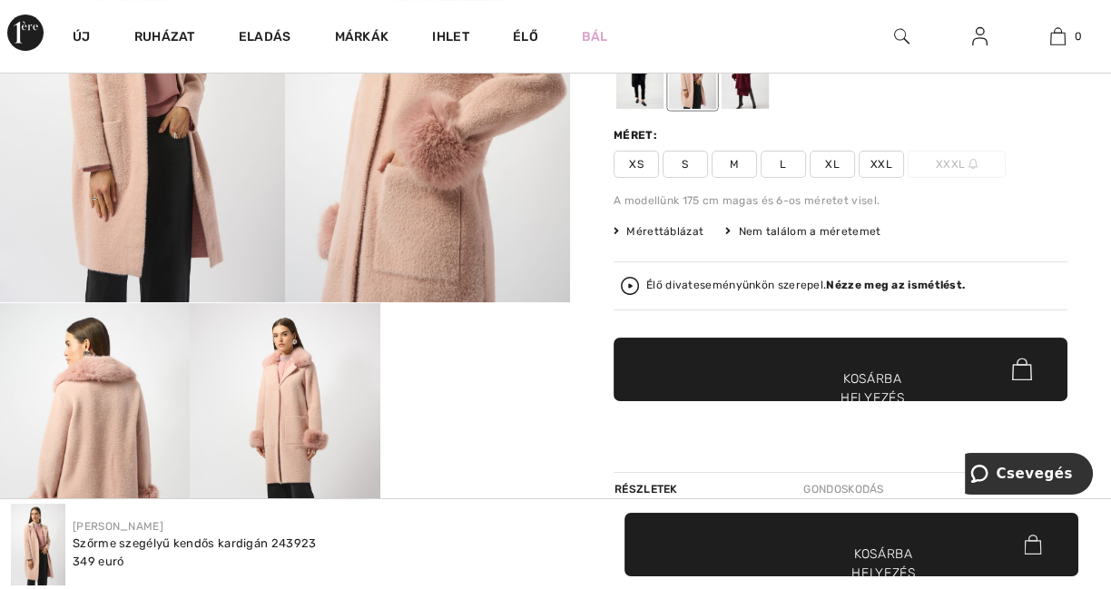
scroll to position [454, 0]
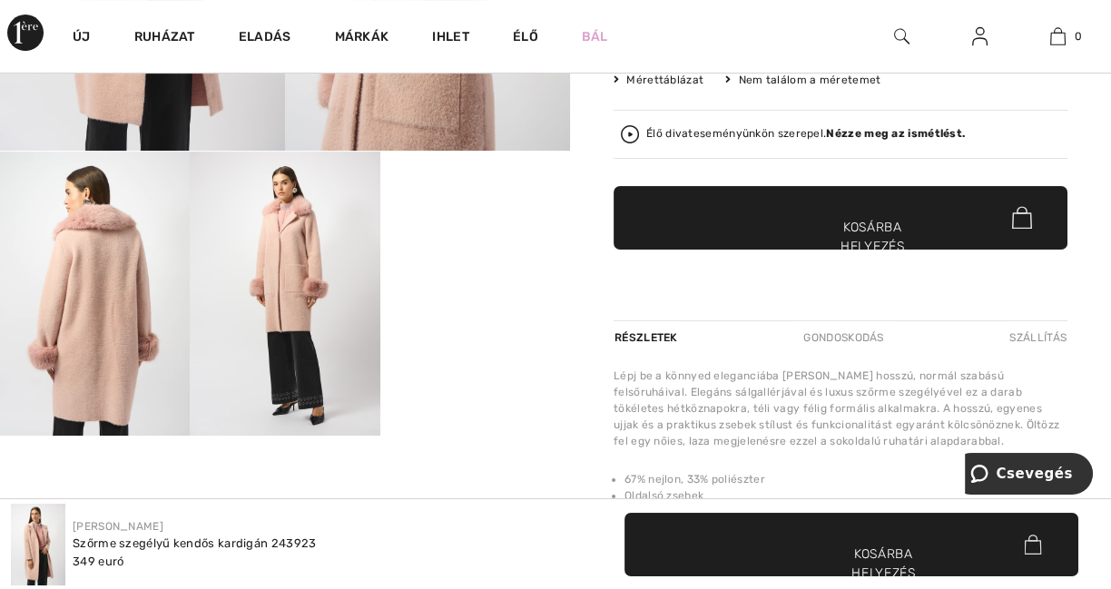
click at [470, 247] on video "A böngésződ nem támogatja a videó címkét." at bounding box center [475, 199] width 190 height 95
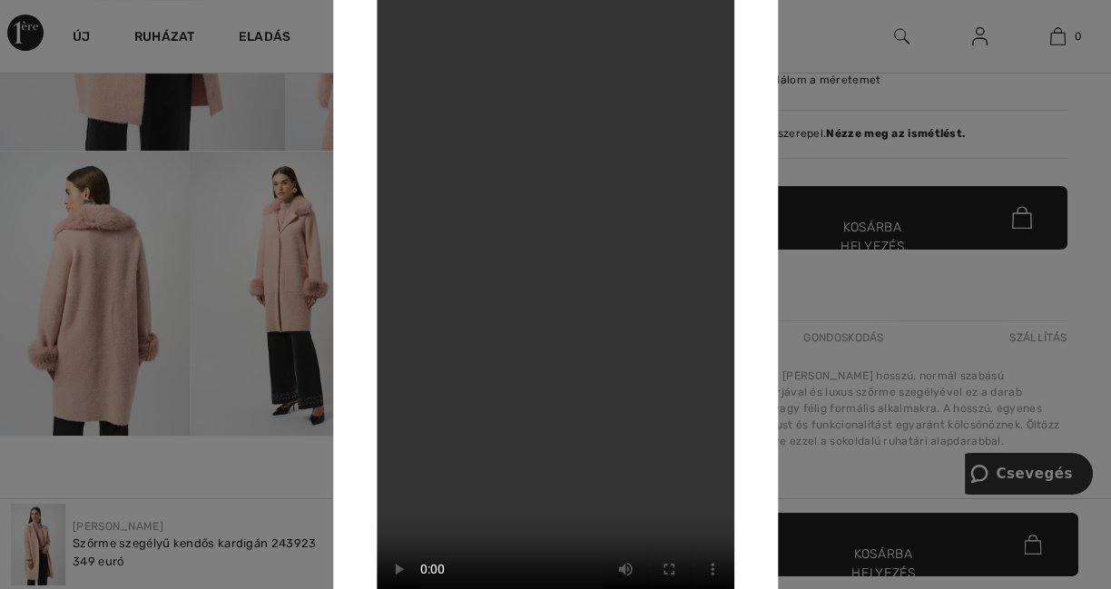
click at [1047, 101] on div at bounding box center [555, 294] width 1111 height 589
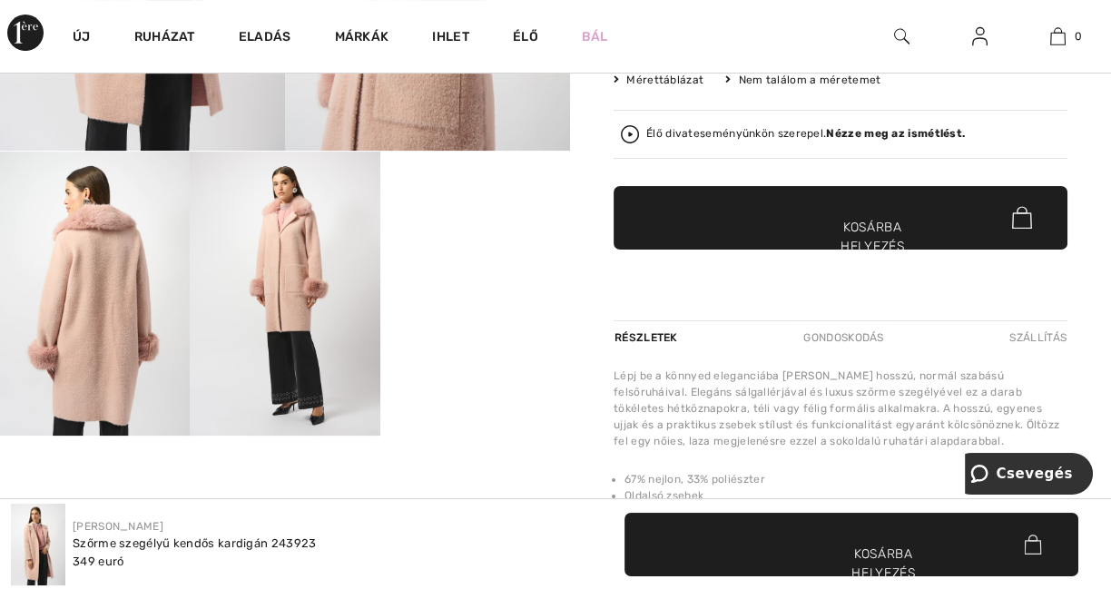
scroll to position [0, 0]
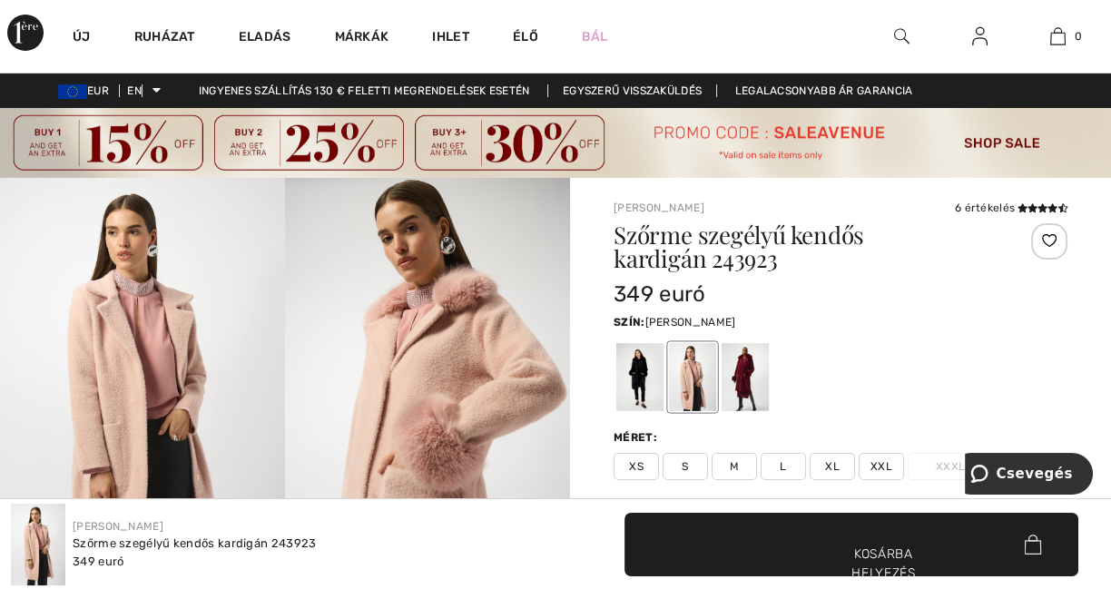
click at [636, 380] on div at bounding box center [639, 377] width 47 height 68
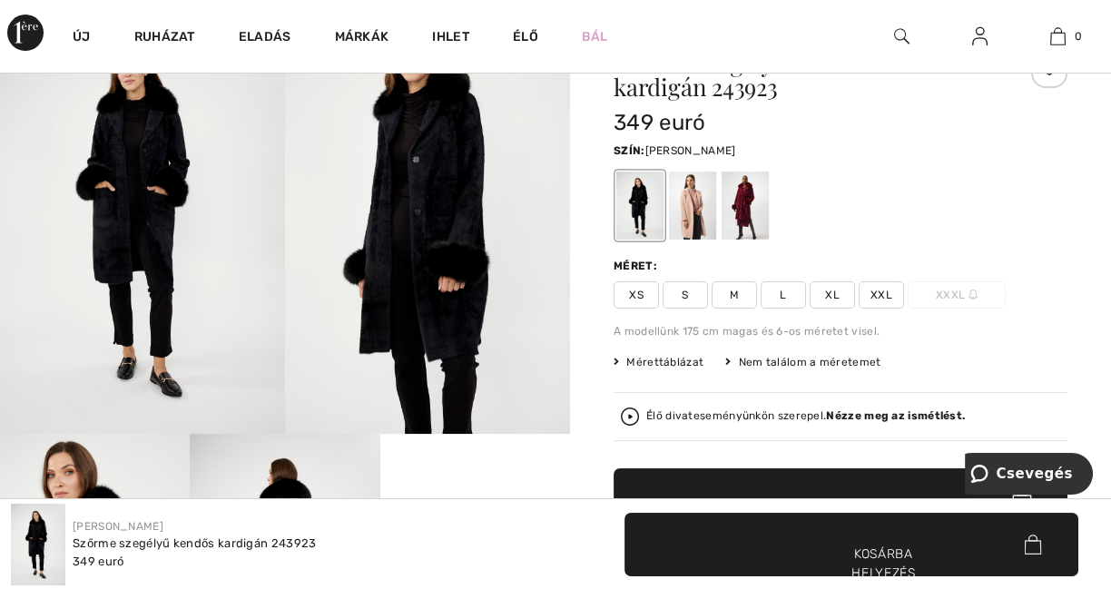
scroll to position [151, 0]
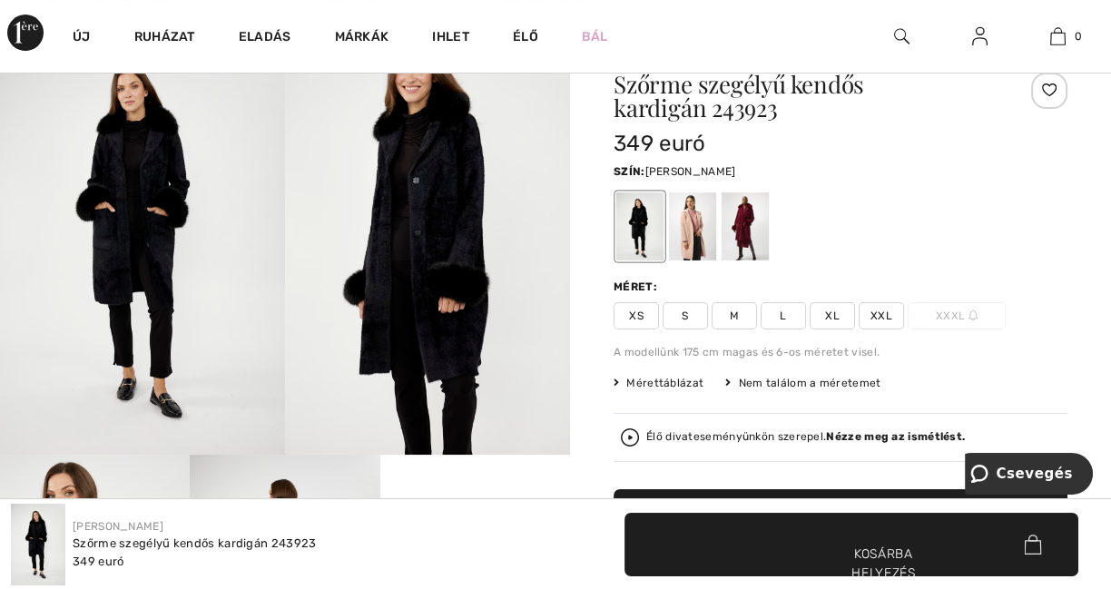
click at [688, 378] on font "Mérettáblázat" at bounding box center [664, 383] width 77 height 13
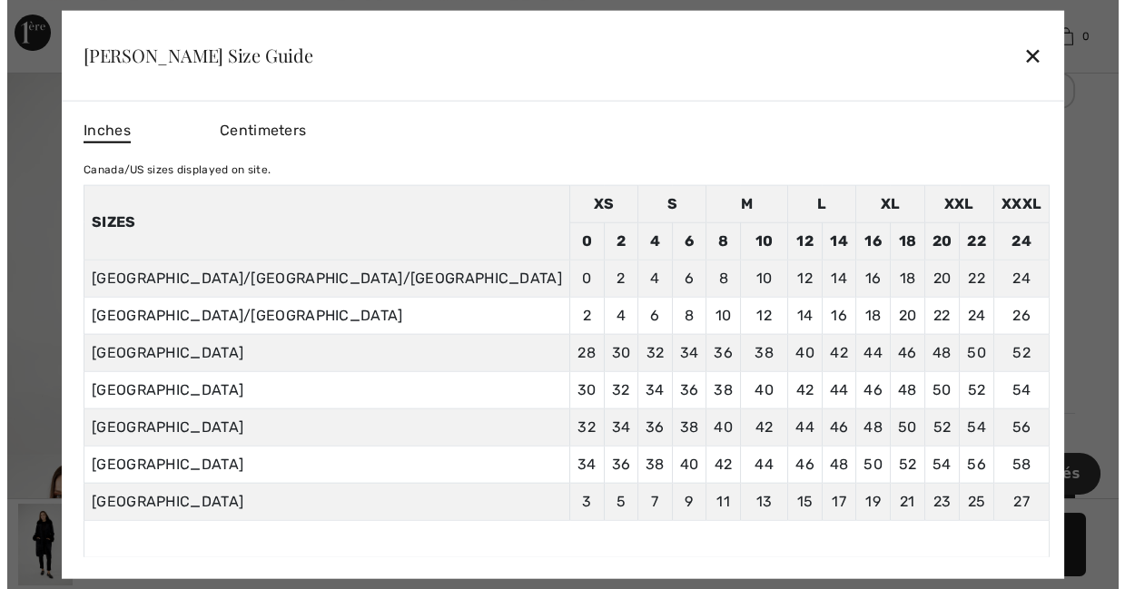
scroll to position [152, 0]
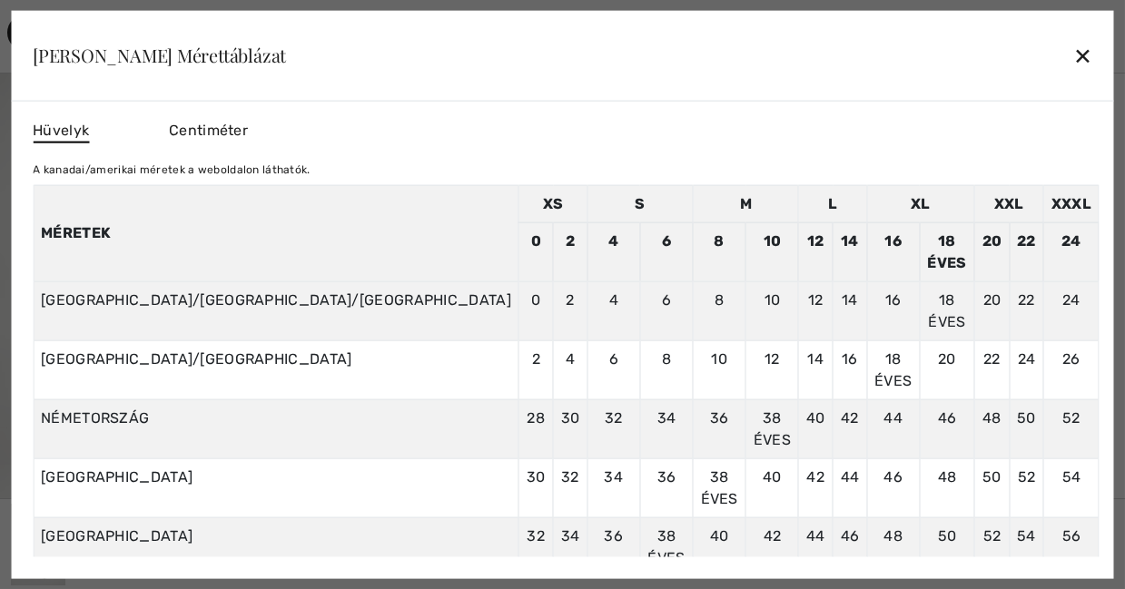
click at [1073, 54] on font "✕" at bounding box center [1082, 57] width 19 height 26
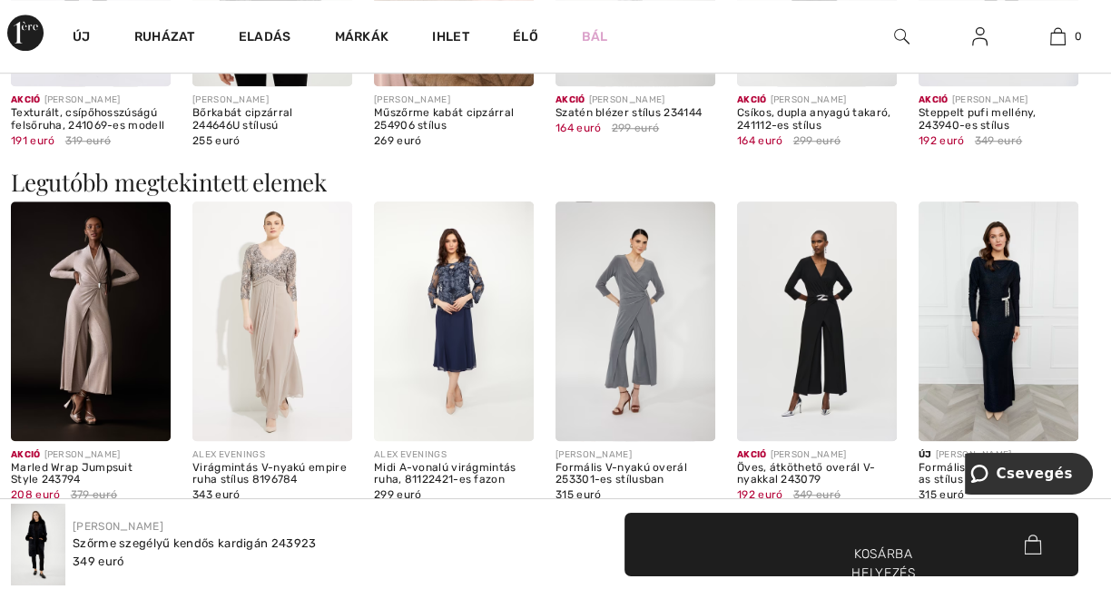
scroll to position [1816, 0]
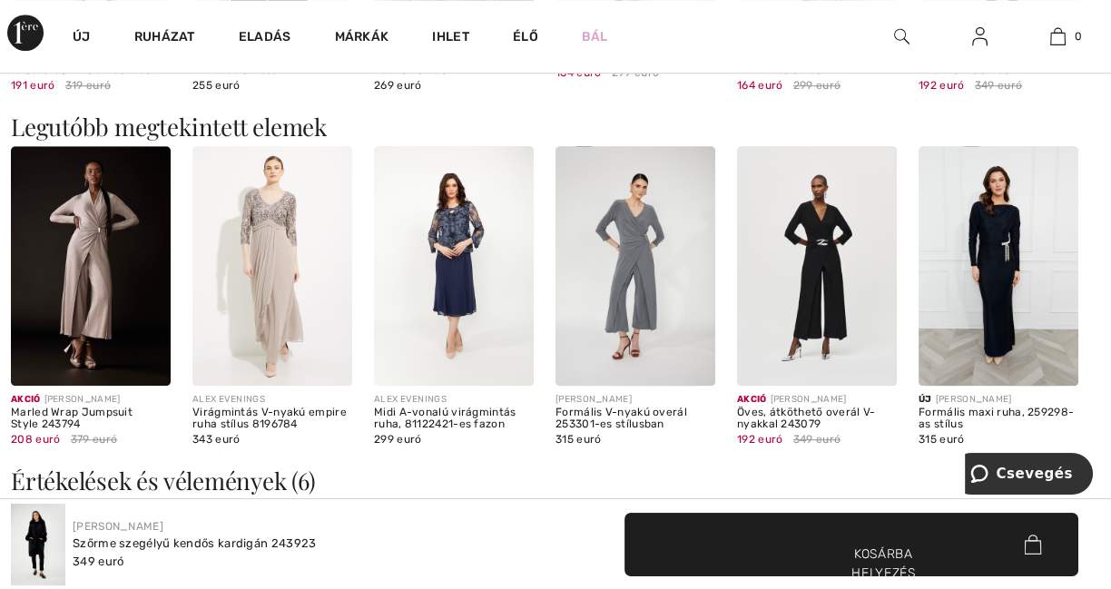
click at [638, 228] on img at bounding box center [636, 266] width 160 height 240
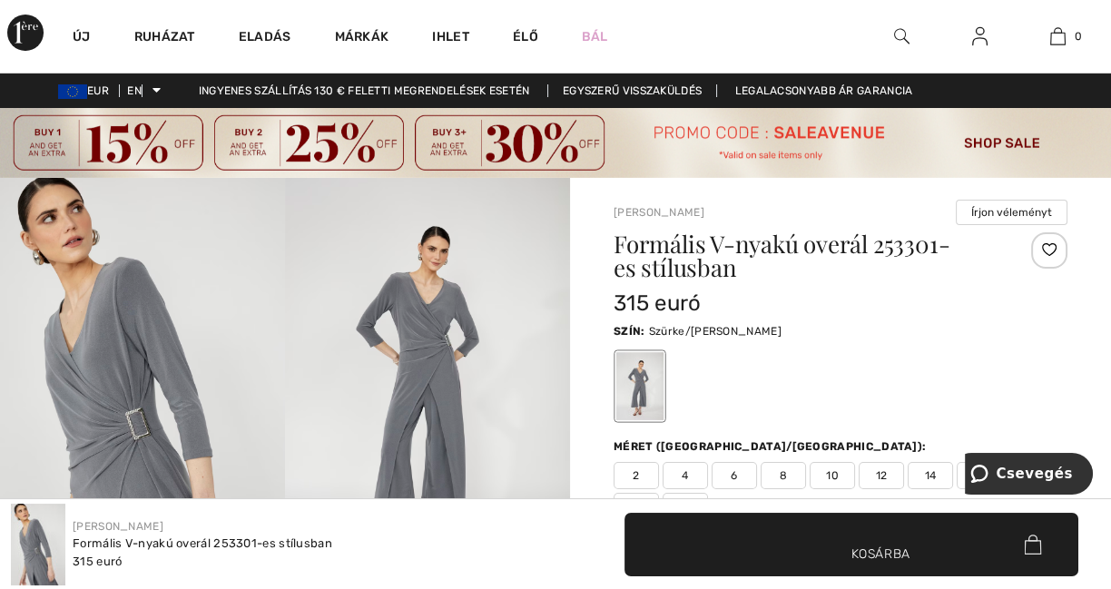
click at [449, 332] on img at bounding box center [427, 392] width 285 height 428
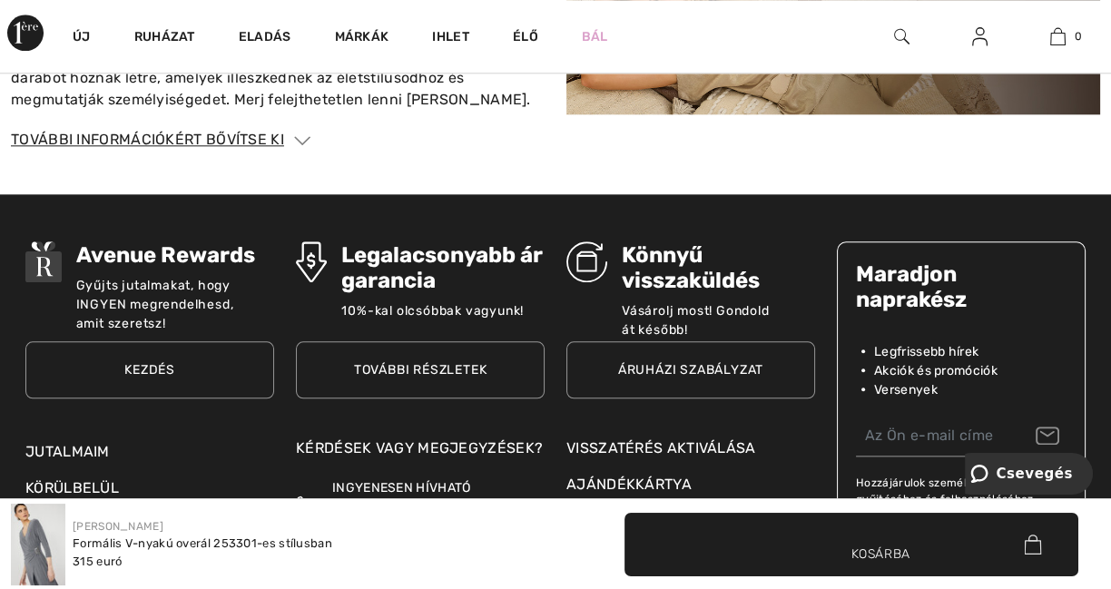
scroll to position [2724, 0]
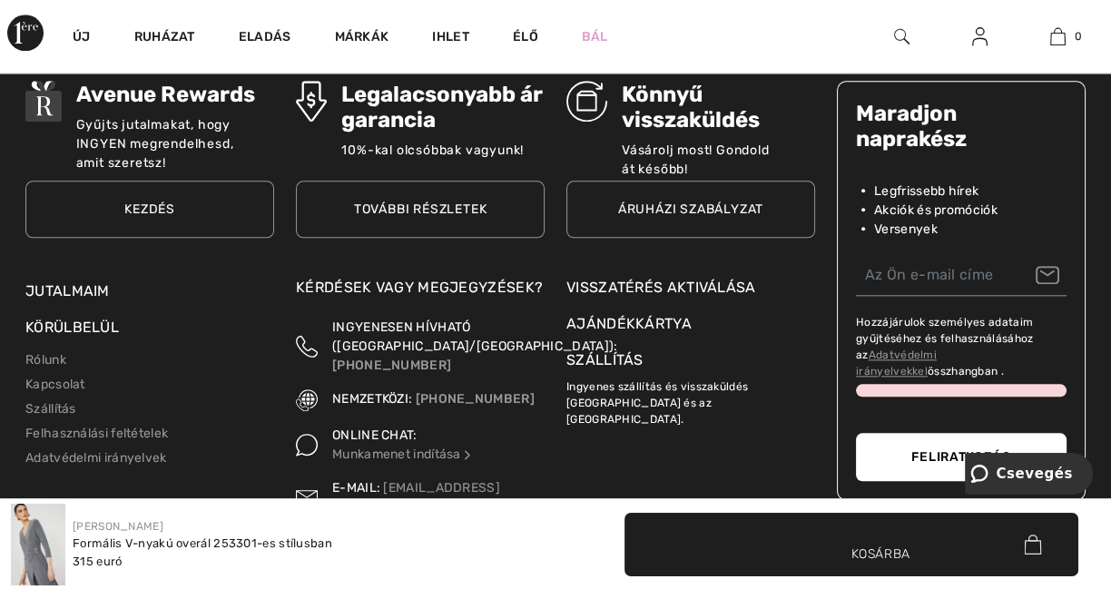
click at [35, 536] on img at bounding box center [38, 545] width 54 height 82
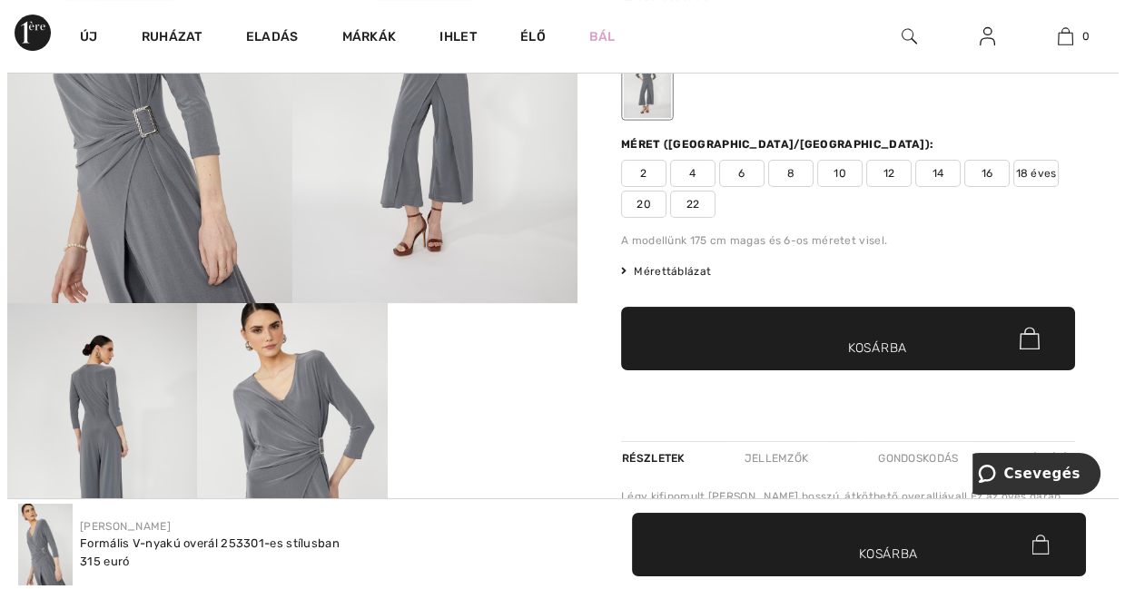
scroll to position [0, 0]
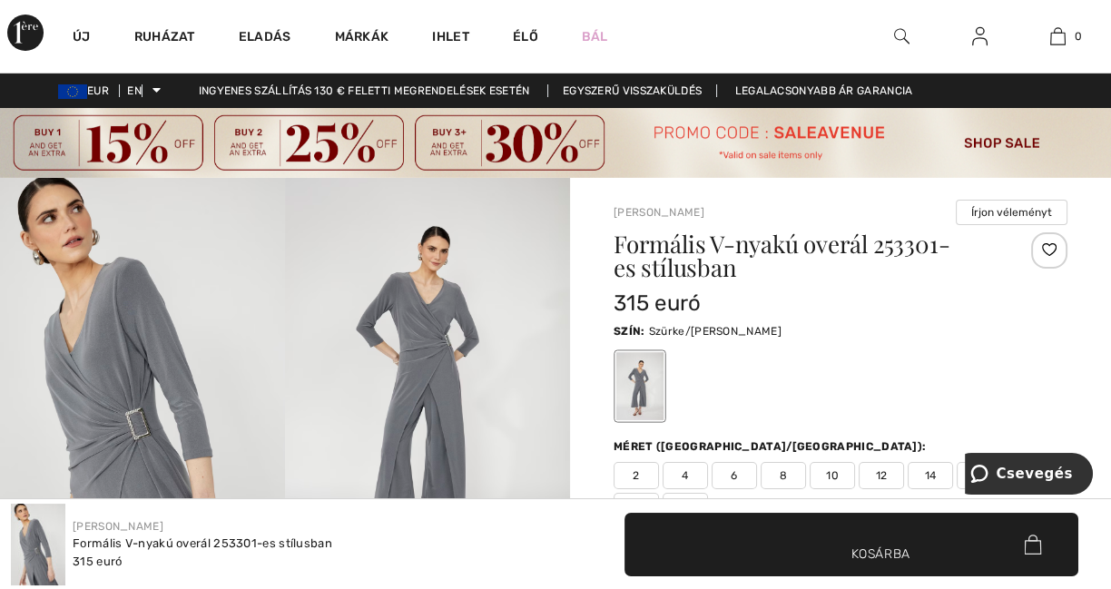
click at [449, 343] on img at bounding box center [427, 392] width 285 height 428
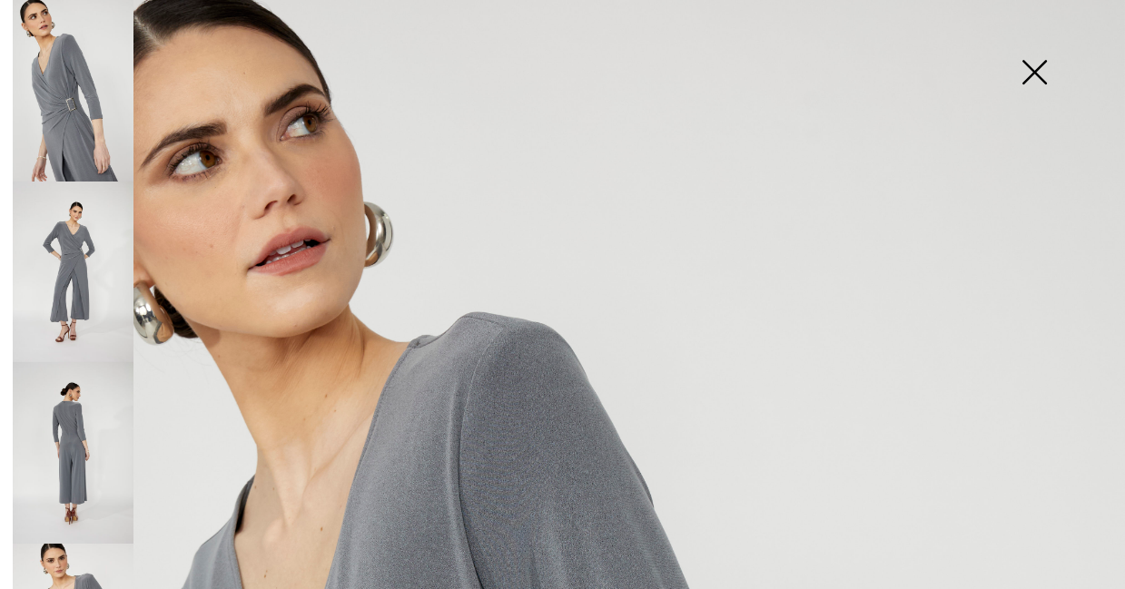
click at [1038, 64] on img at bounding box center [1034, 74] width 91 height 94
